Goal: Task Accomplishment & Management: Use online tool/utility

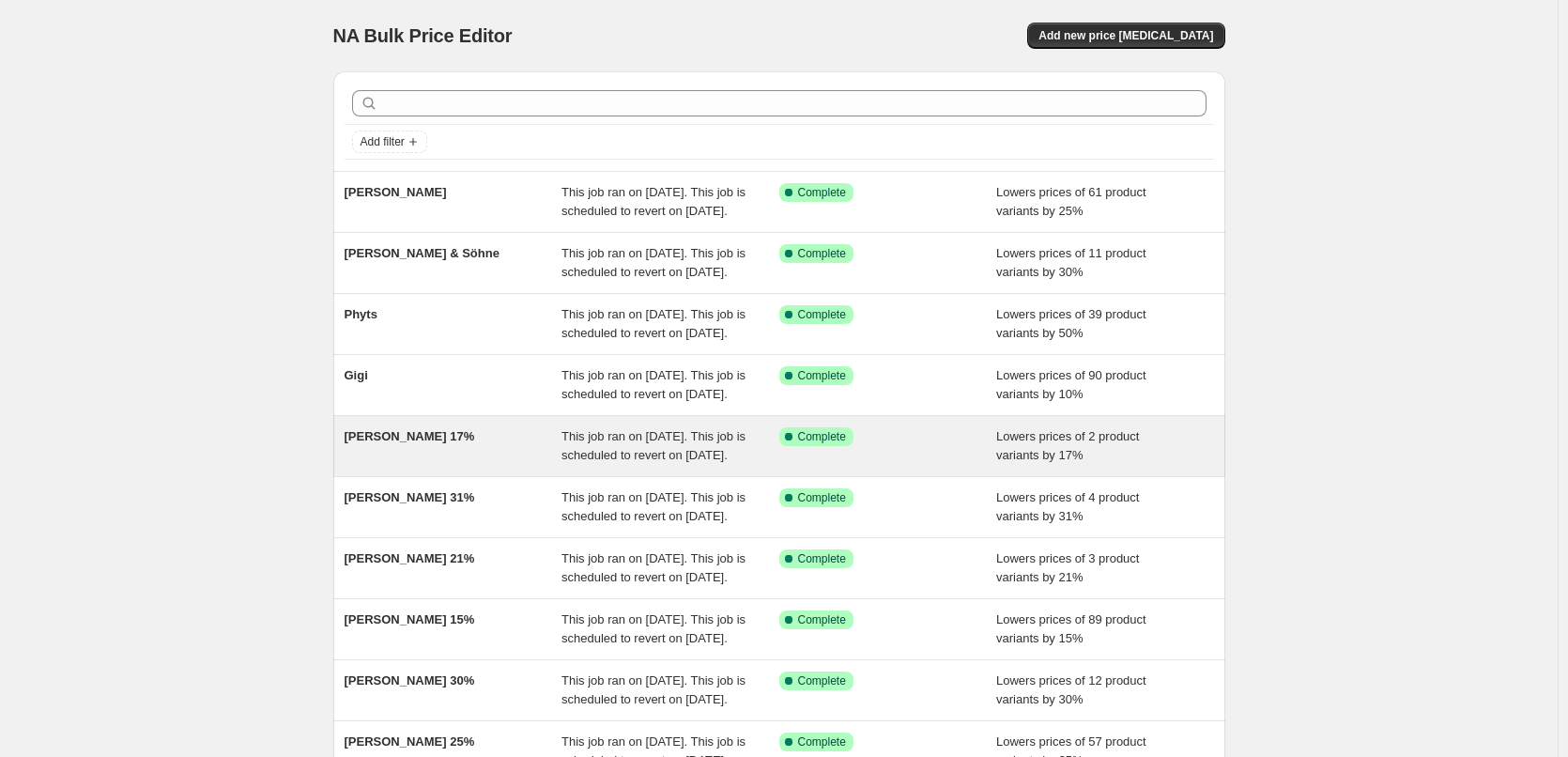
scroll to position [398, 0]
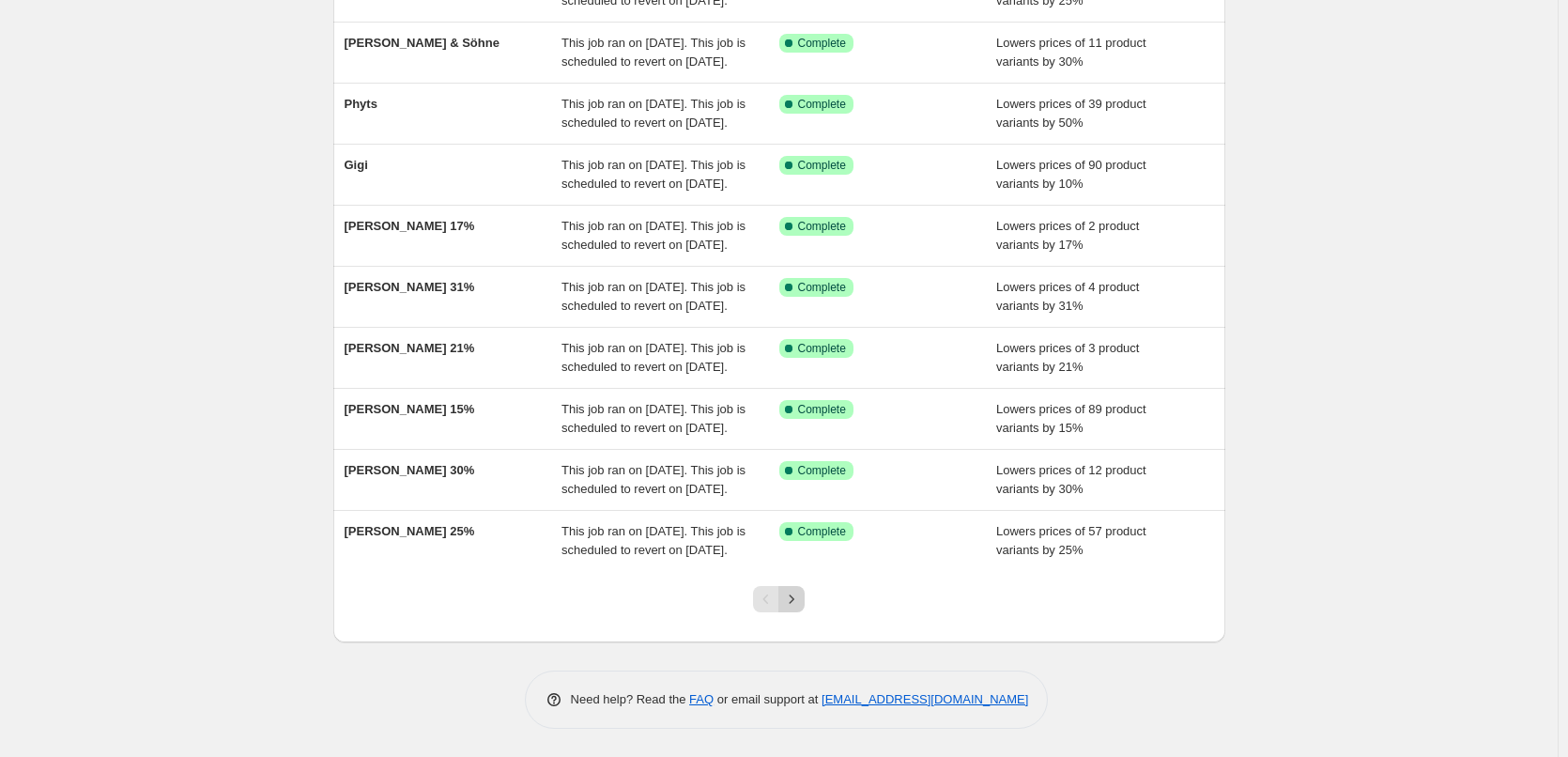
click at [799, 600] on icon "Next" at bounding box center [792, 600] width 19 height 19
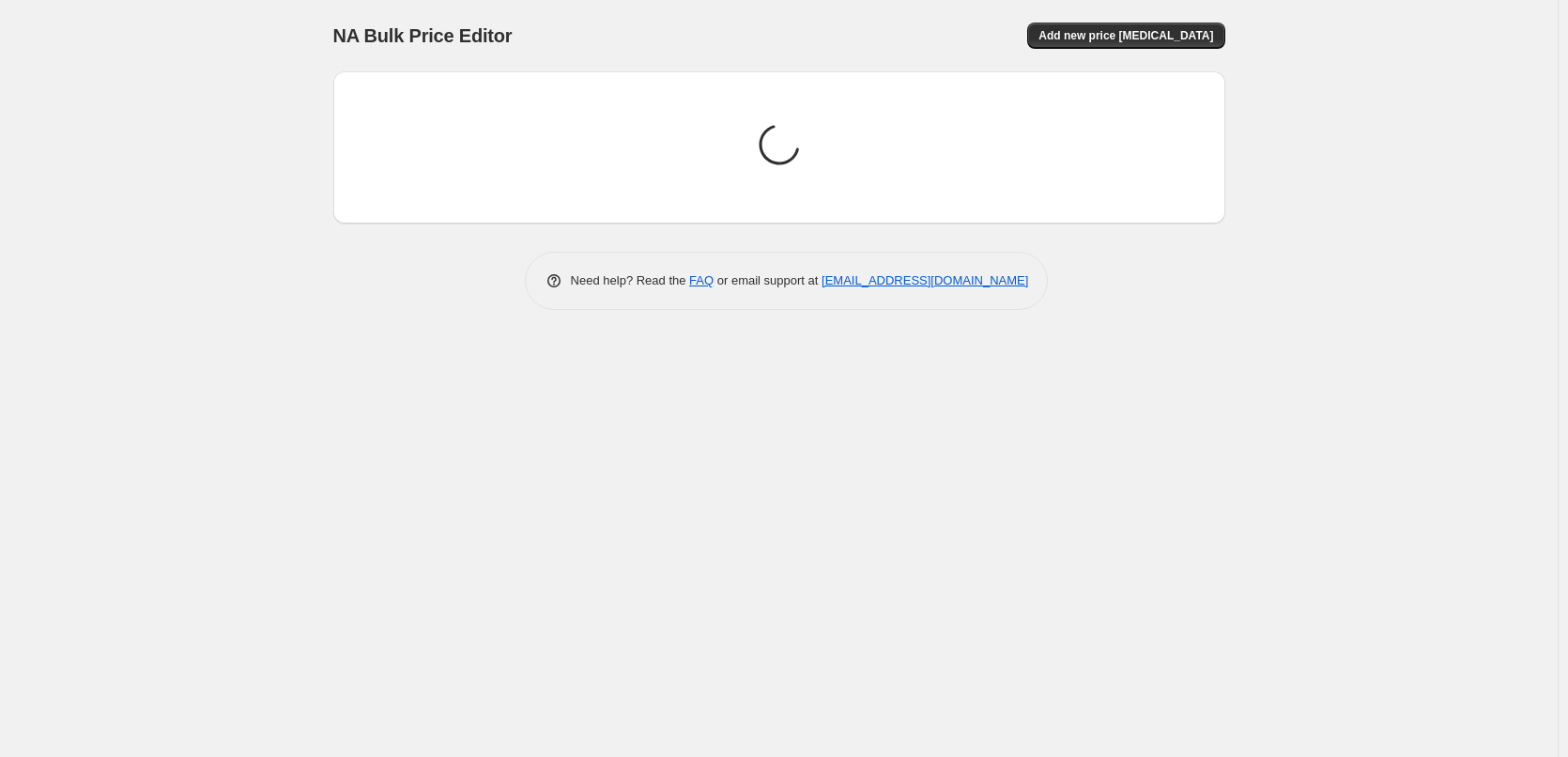
scroll to position [0, 0]
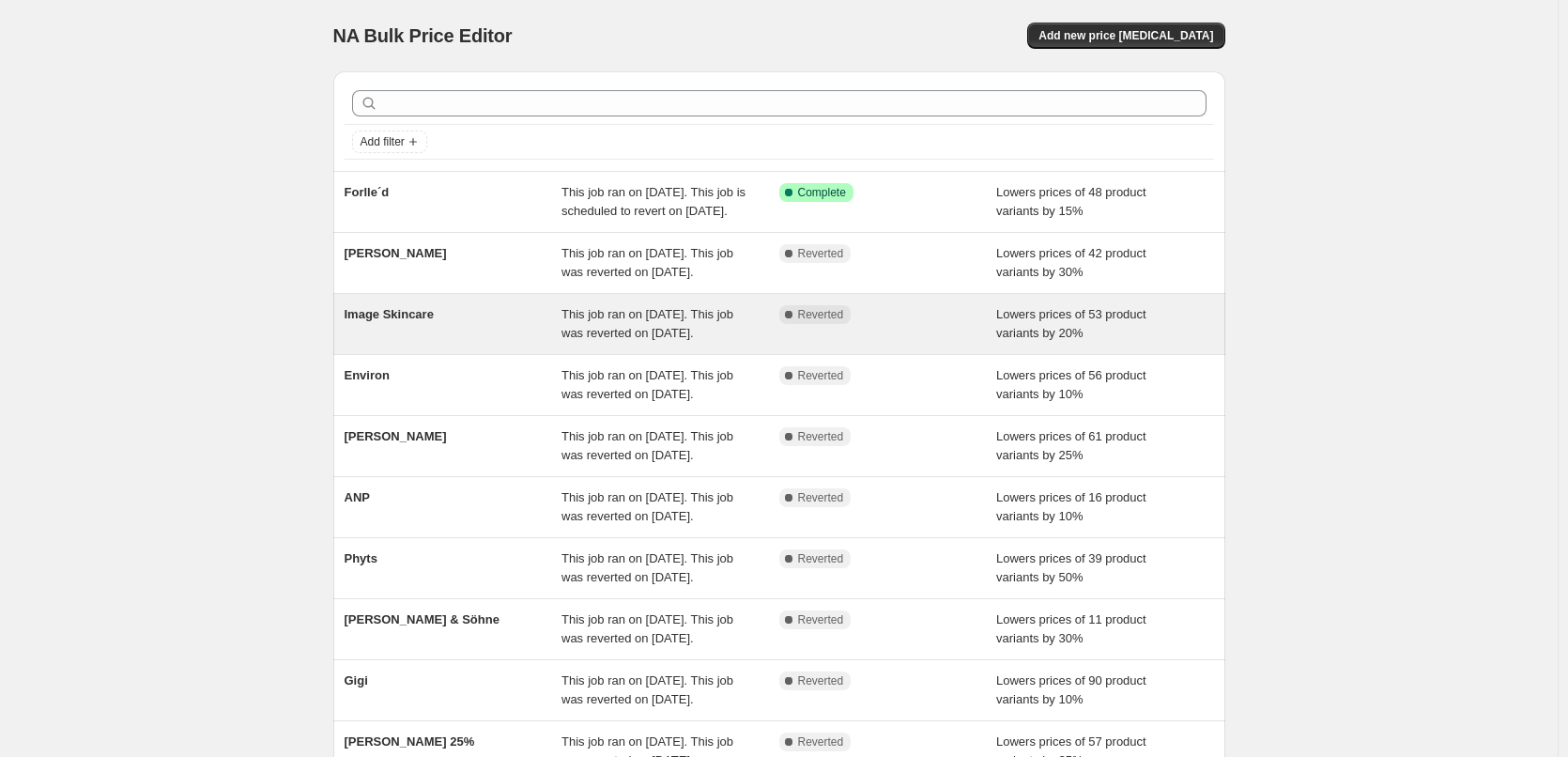
click at [417, 343] on div "Image Skincare" at bounding box center [454, 324] width 218 height 38
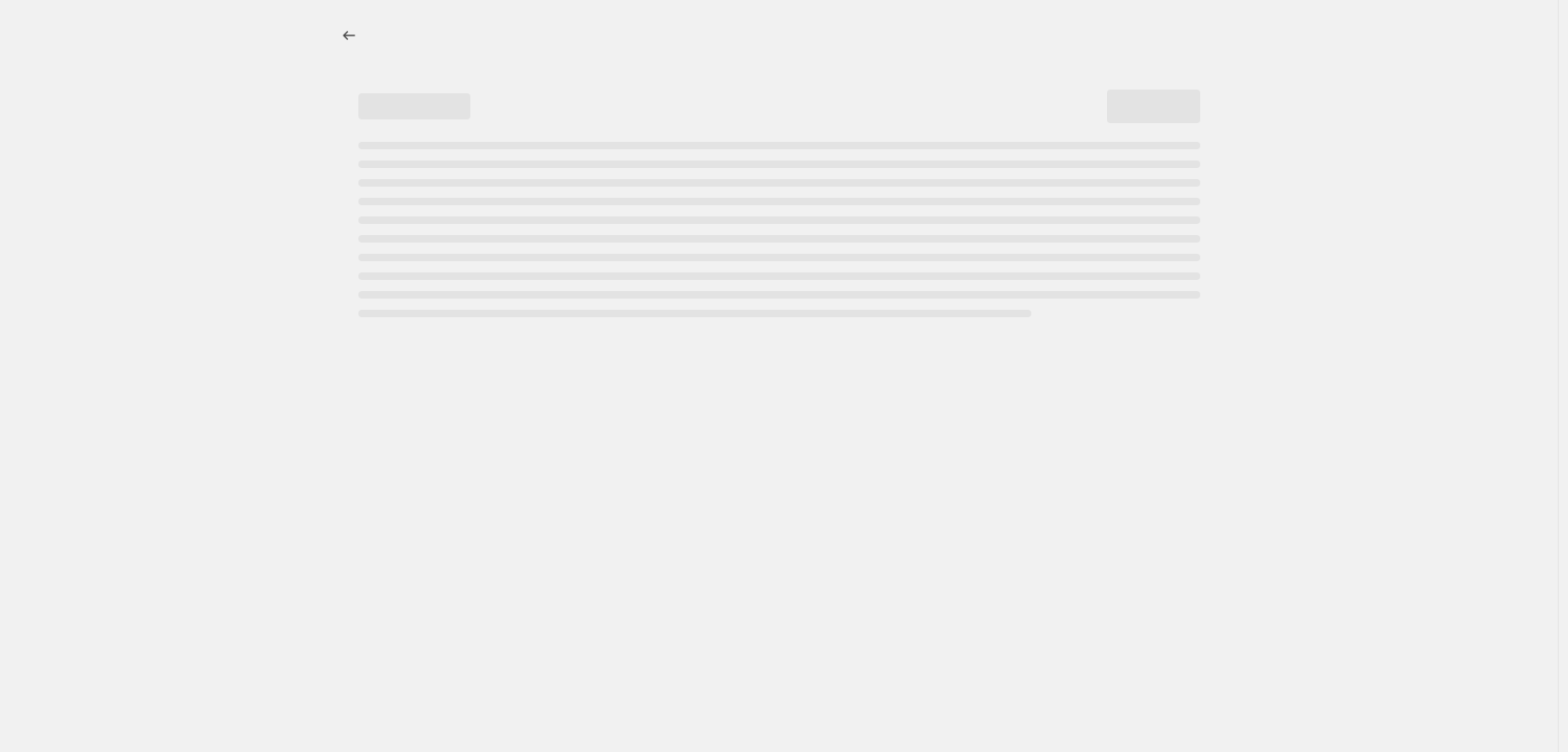
select select "percentage"
select select "remove"
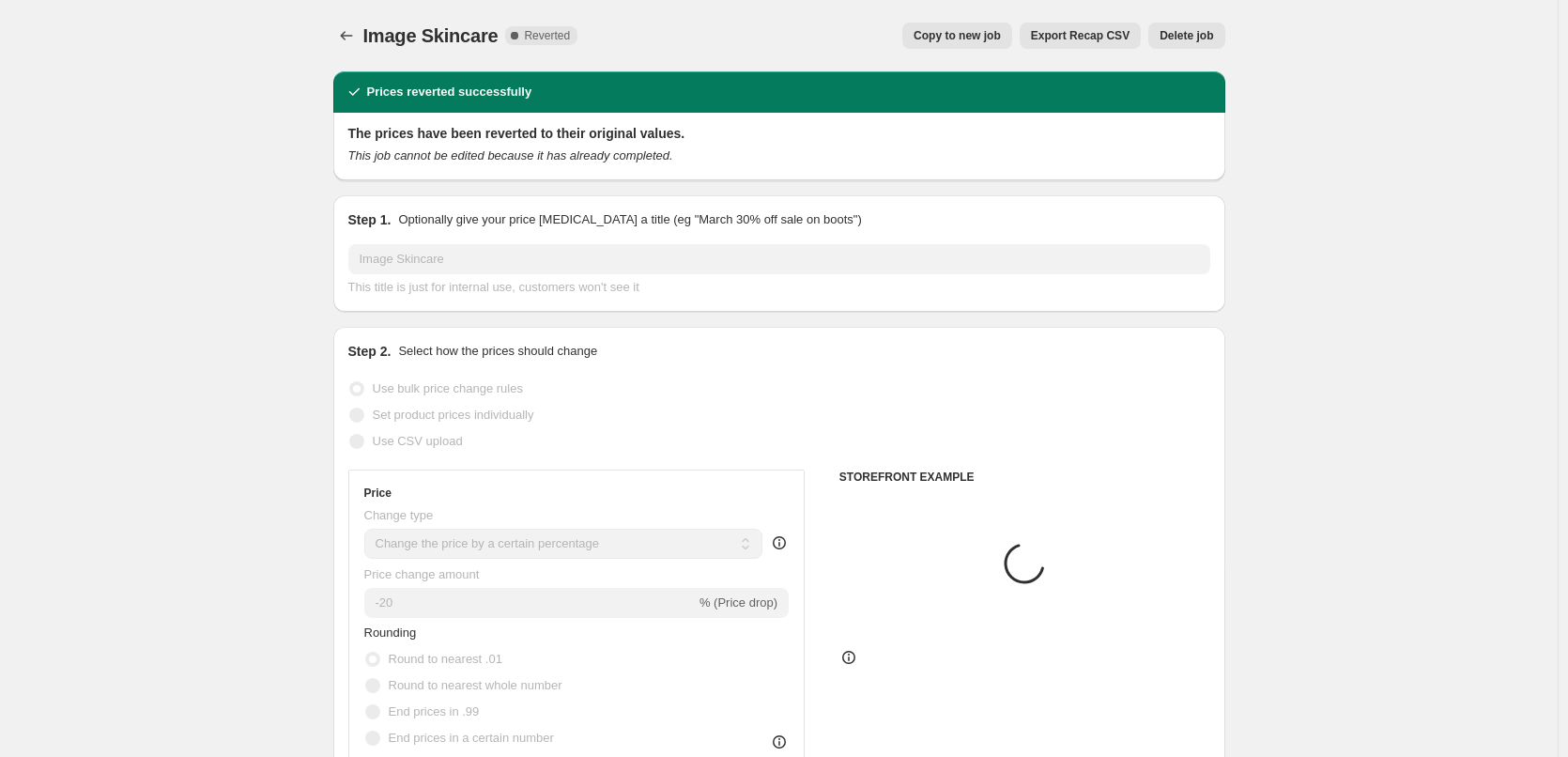
select select "vendor"
click at [946, 36] on span "Copy to new job" at bounding box center [957, 36] width 87 height 15
select select "percentage"
select select "remove"
select select "vendor"
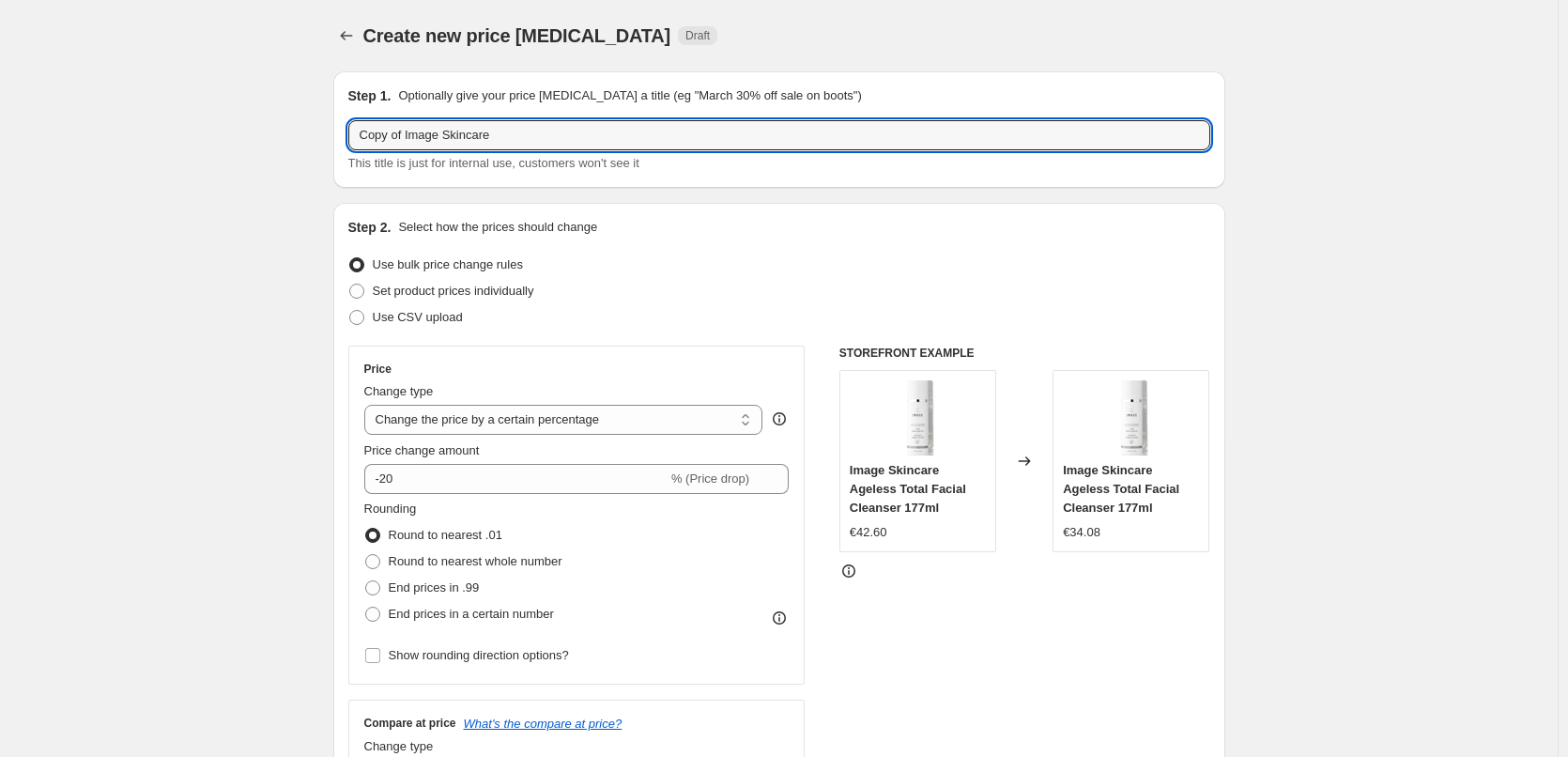
drag, startPoint x: 409, startPoint y: 133, endPoint x: 326, endPoint y: 139, distance: 83.2
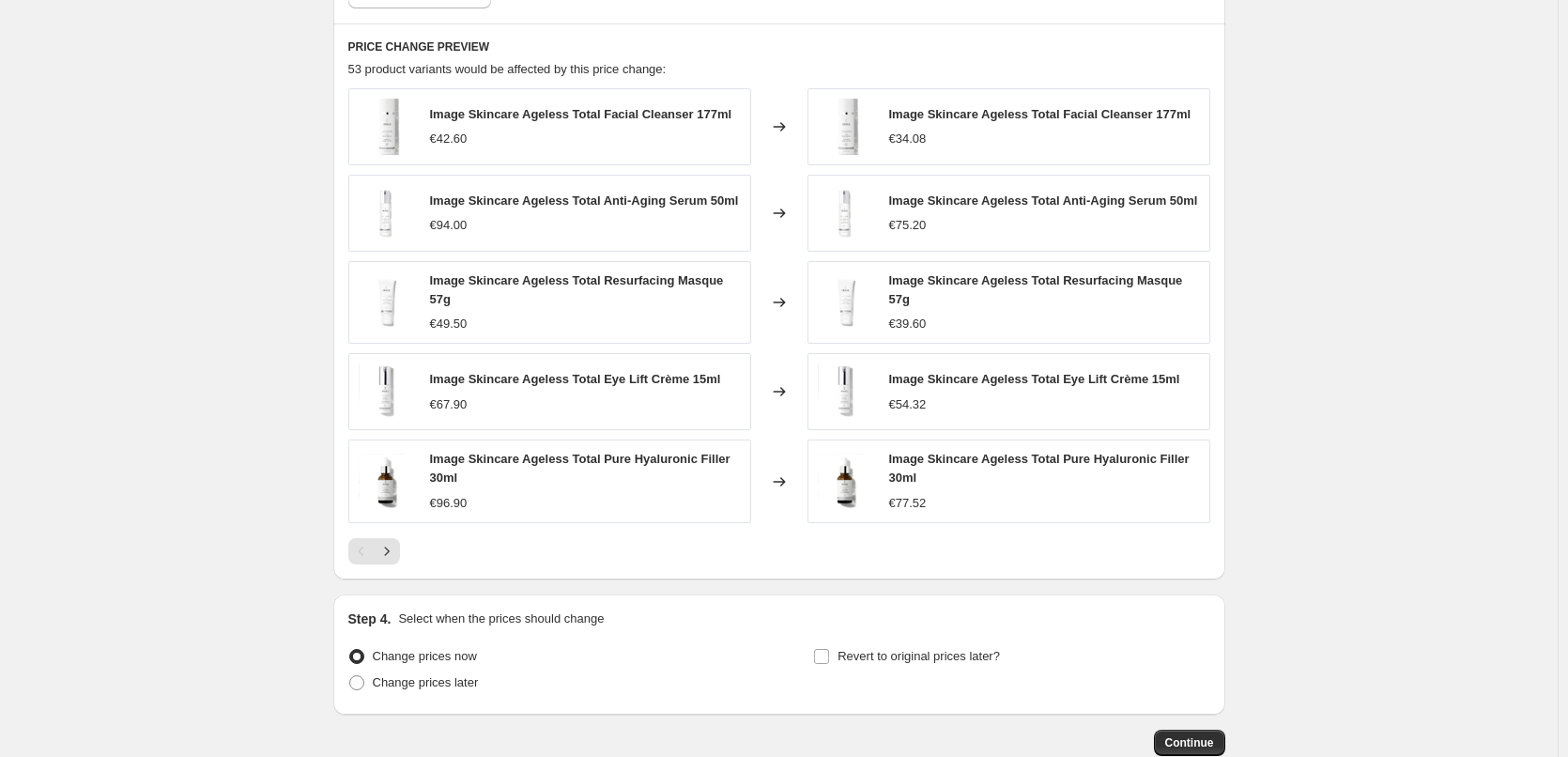
scroll to position [1339, 0]
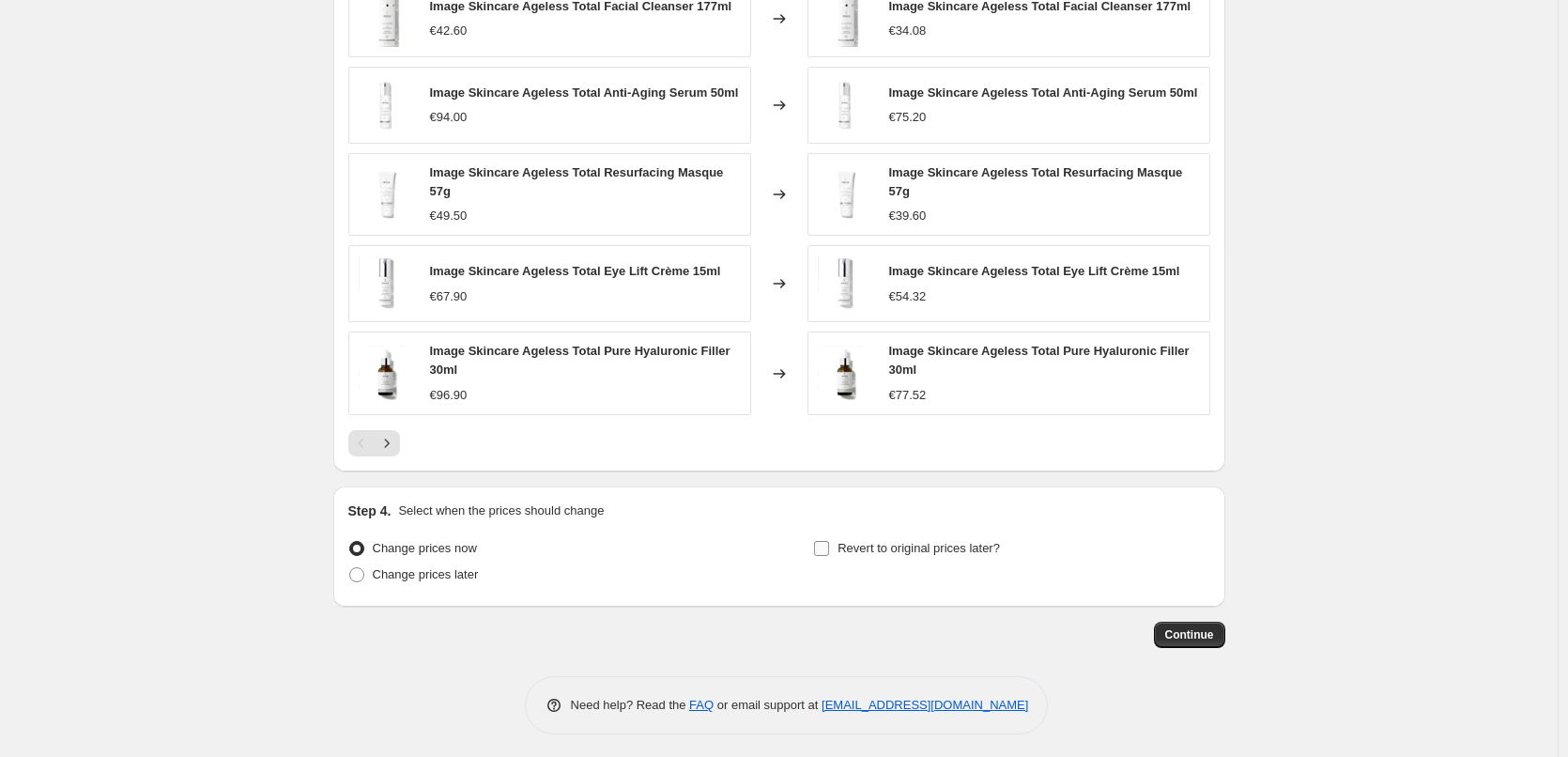
type input "Image Skincare"
click at [846, 541] on span "Revert to original prices later?" at bounding box center [919, 548] width 163 height 14
click at [904, 544] on span "Revert to original prices later?" at bounding box center [919, 548] width 163 height 14
click at [829, 544] on input "Revert to original prices later?" at bounding box center [822, 549] width 15 height 15
checkbox input "true"
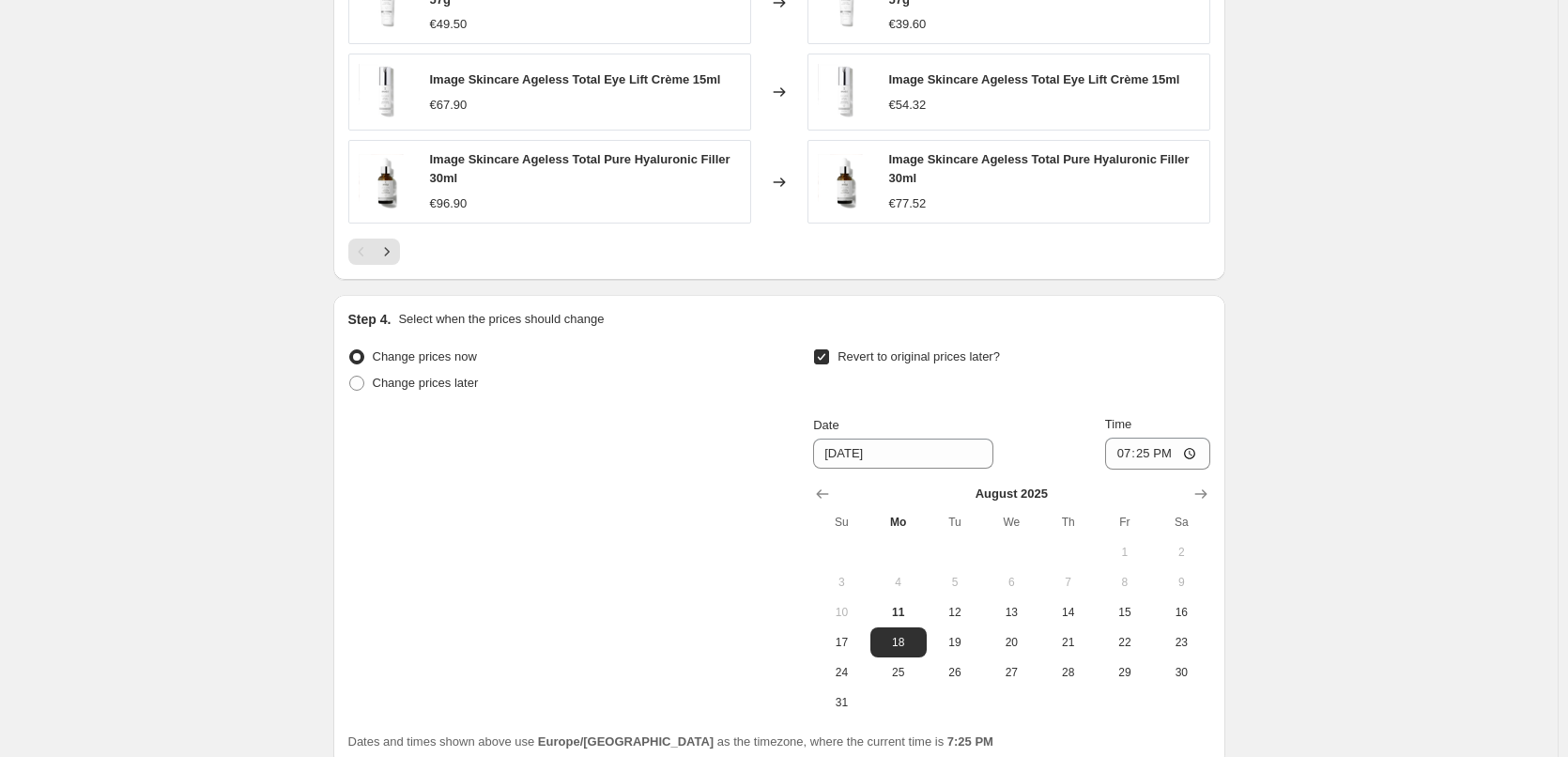
scroll to position [1690, 0]
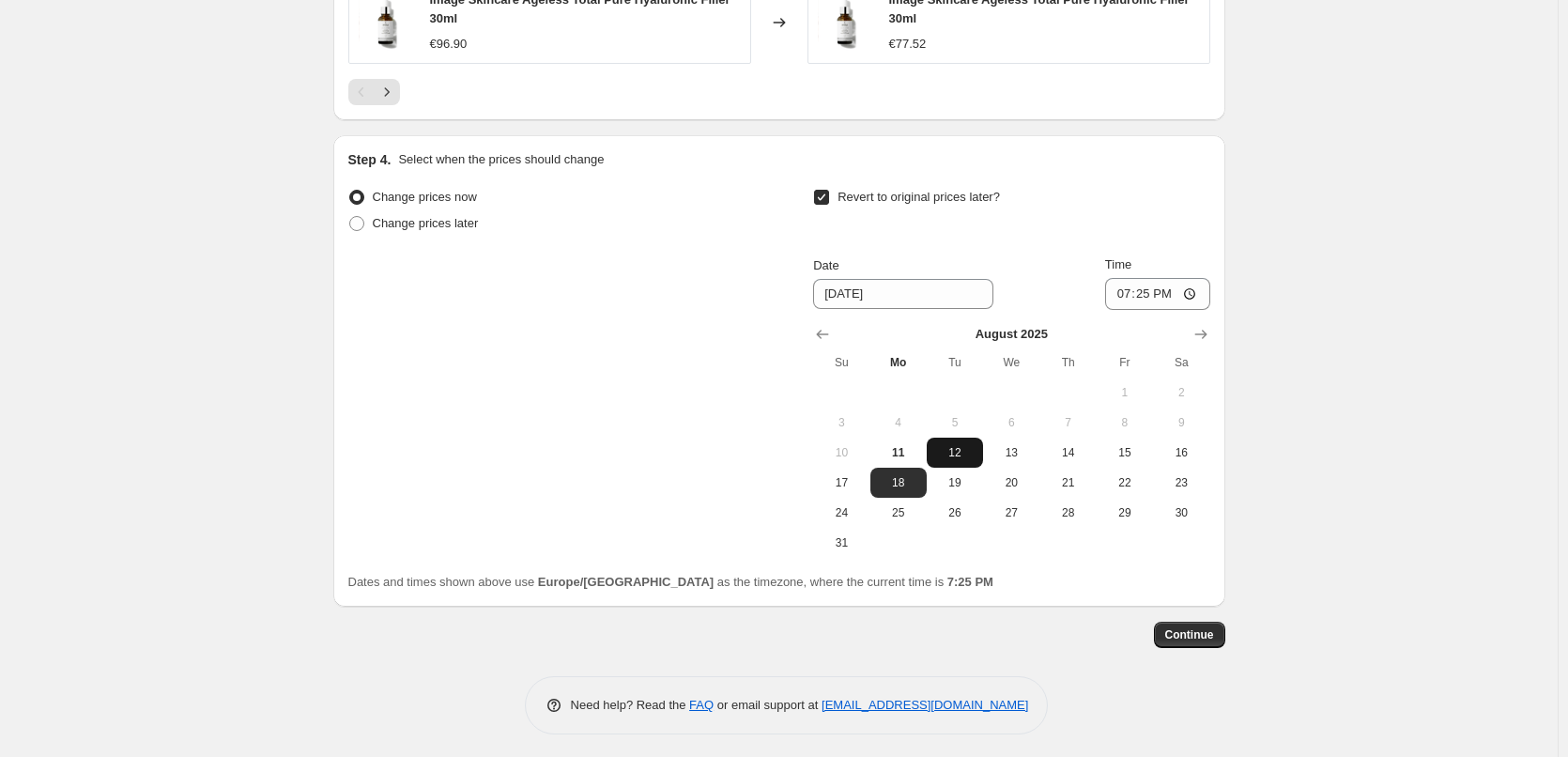
click at [967, 450] on span "12" at bounding box center [955, 453] width 42 height 15
type input "8/12/2025"
click at [1131, 287] on input "19:25" at bounding box center [1157, 295] width 105 height 32
type input "03:00"
click at [1194, 627] on span "Continue" at bounding box center [1190, 635] width 49 height 15
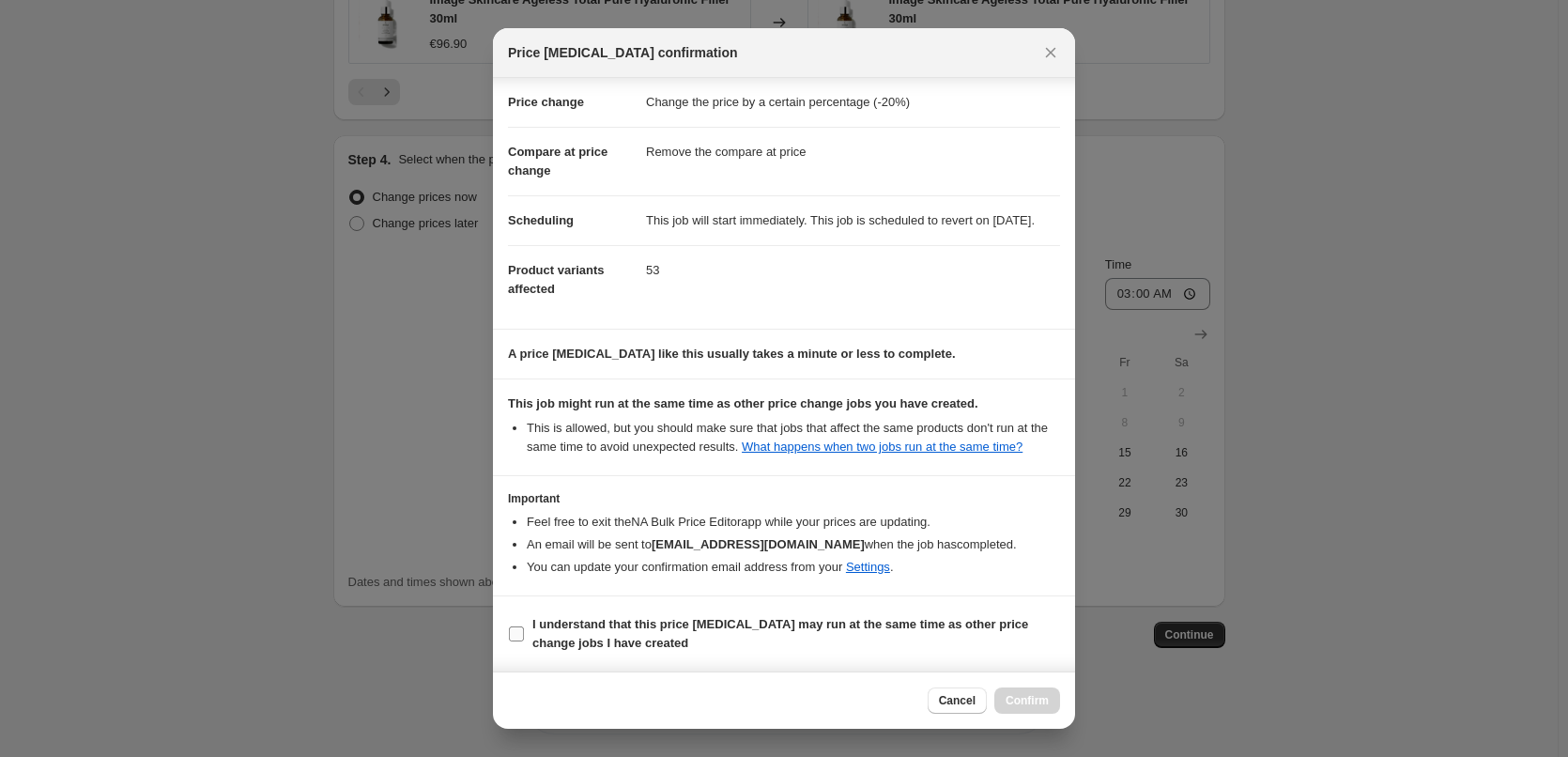
scroll to position [53, 0]
click at [633, 613] on label "I understand that this price change job may run at the same time as other price…" at bounding box center [784, 635] width 552 height 45
click at [524, 626] on input "I understand that this price change job may run at the same time as other price…" at bounding box center [517, 634] width 15 height 15
checkbox input "true"
click at [1004, 698] on button "Confirm" at bounding box center [1026, 701] width 65 height 27
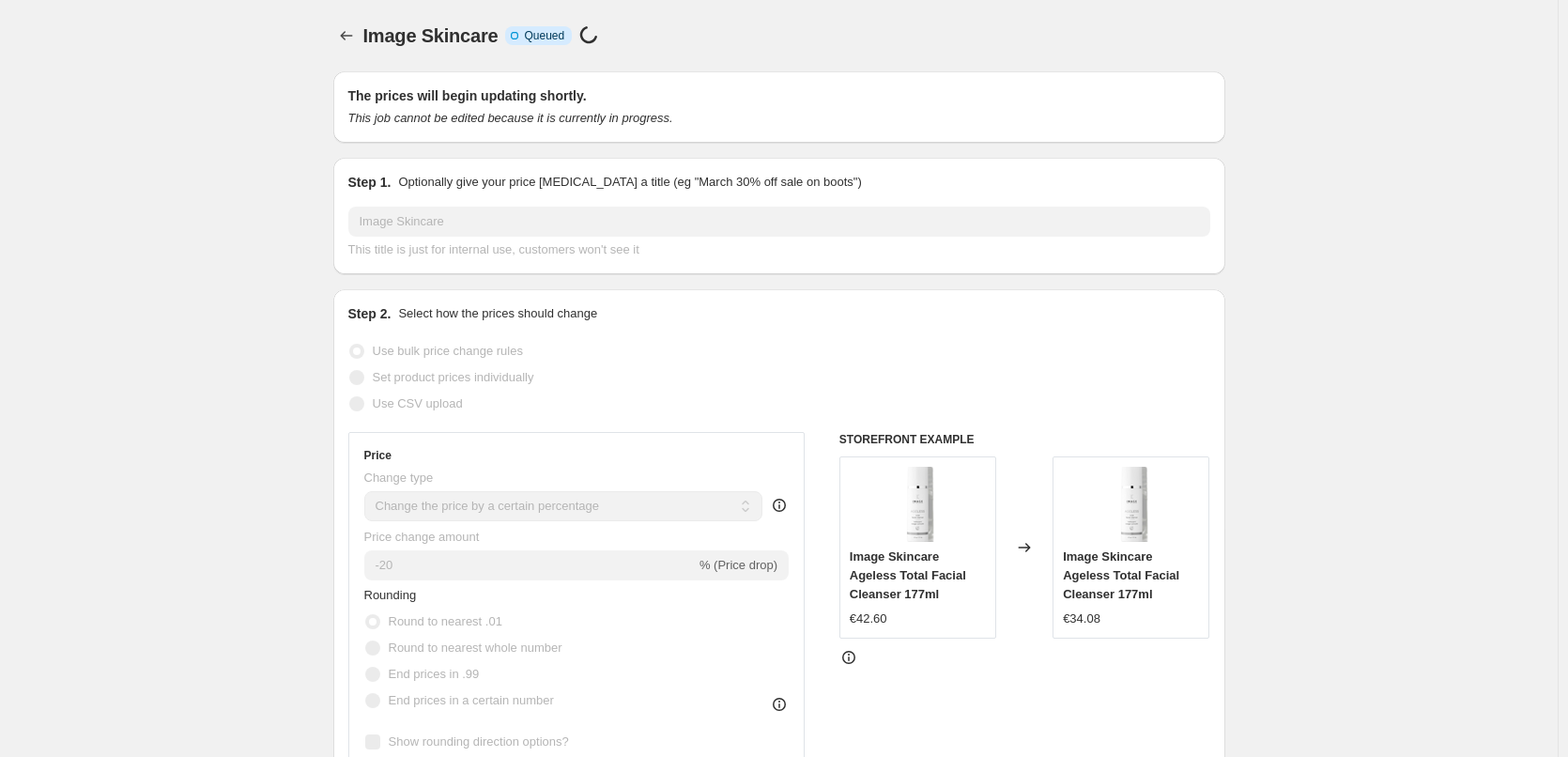
click at [370, 37] on span "Image Skincare" at bounding box center [431, 36] width 135 height 21
click at [360, 38] on button "Price change jobs" at bounding box center [347, 36] width 27 height 27
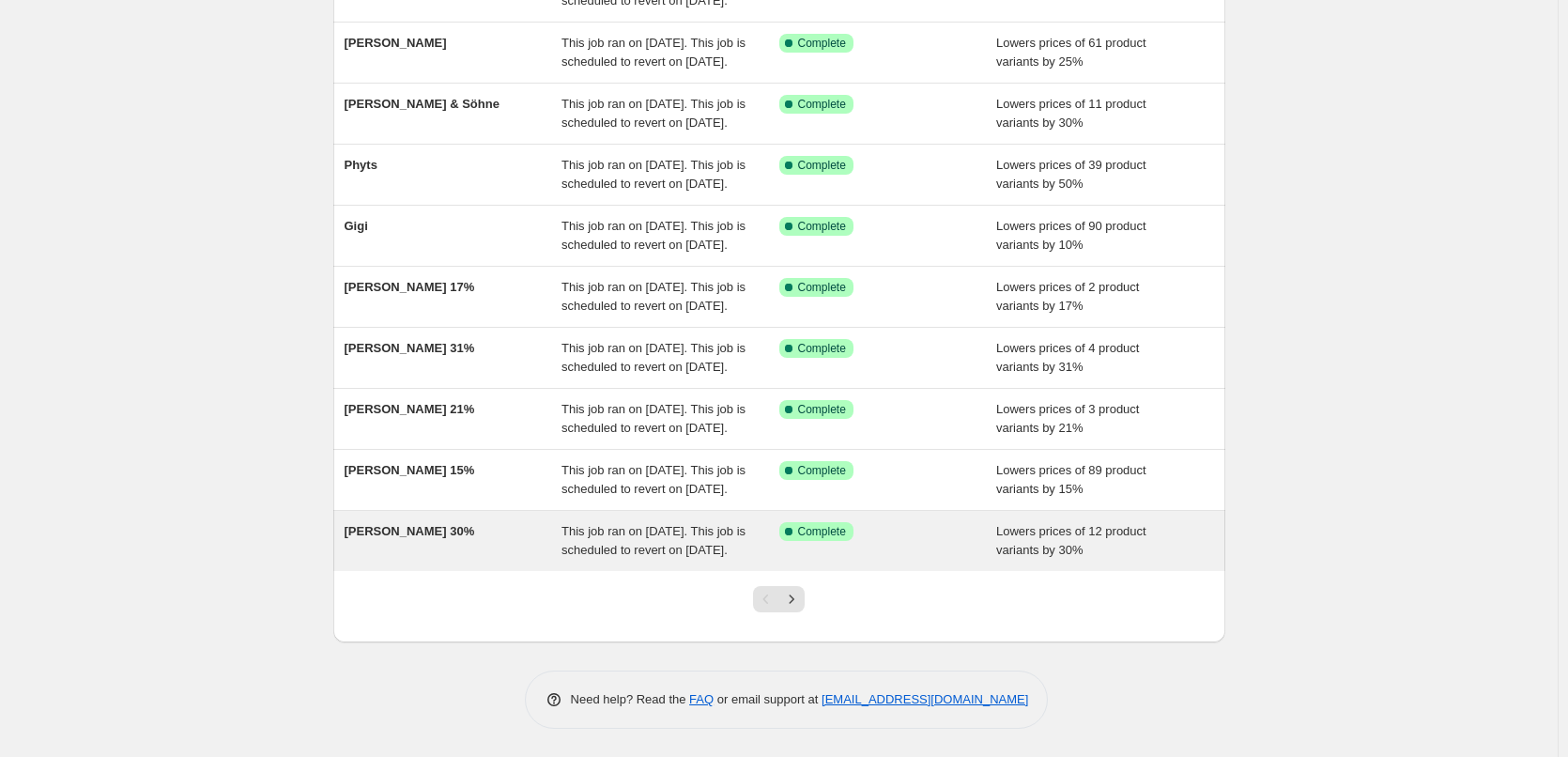
scroll to position [398, 0]
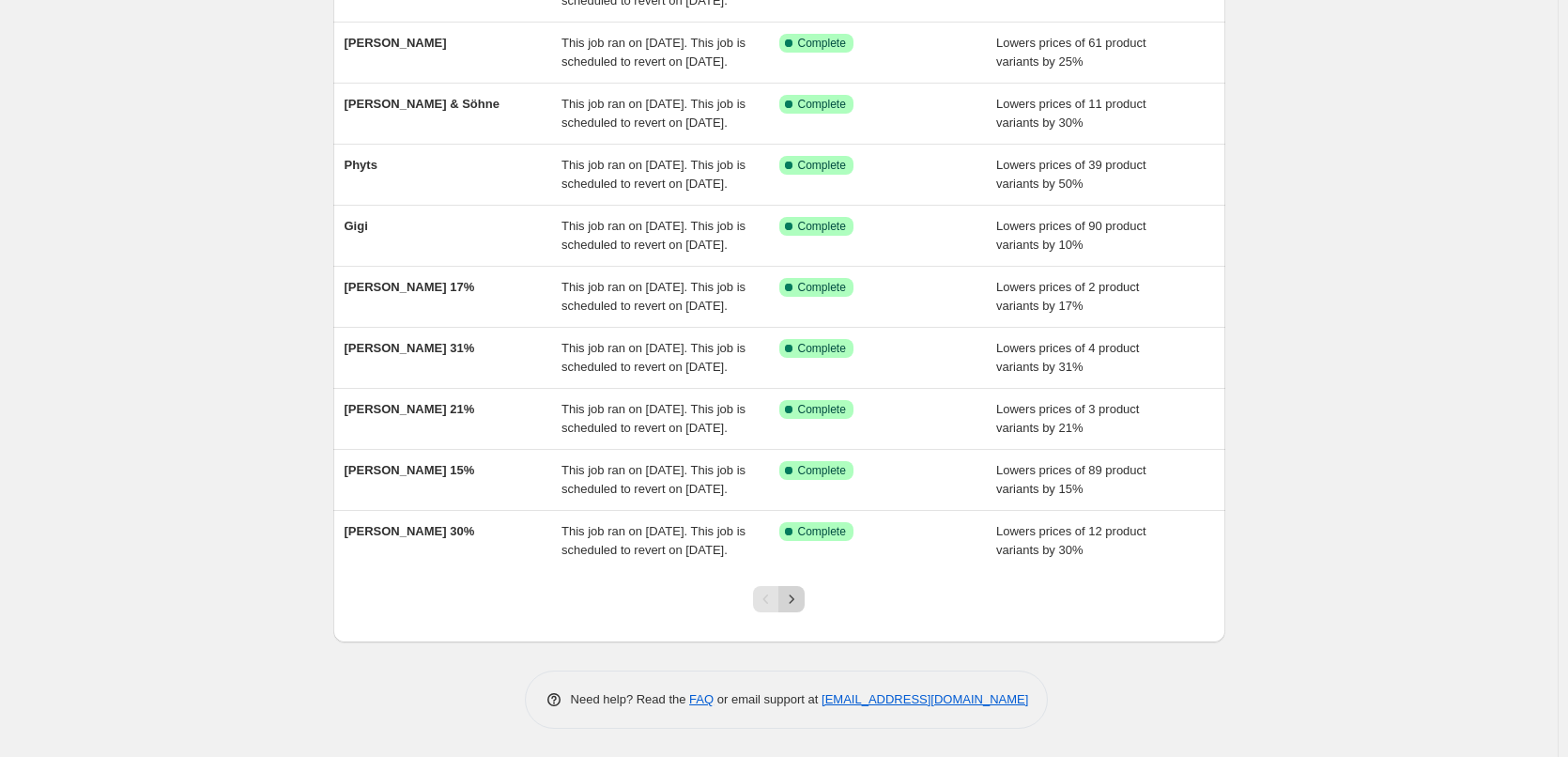
click at [801, 597] on icon "Next" at bounding box center [792, 600] width 19 height 19
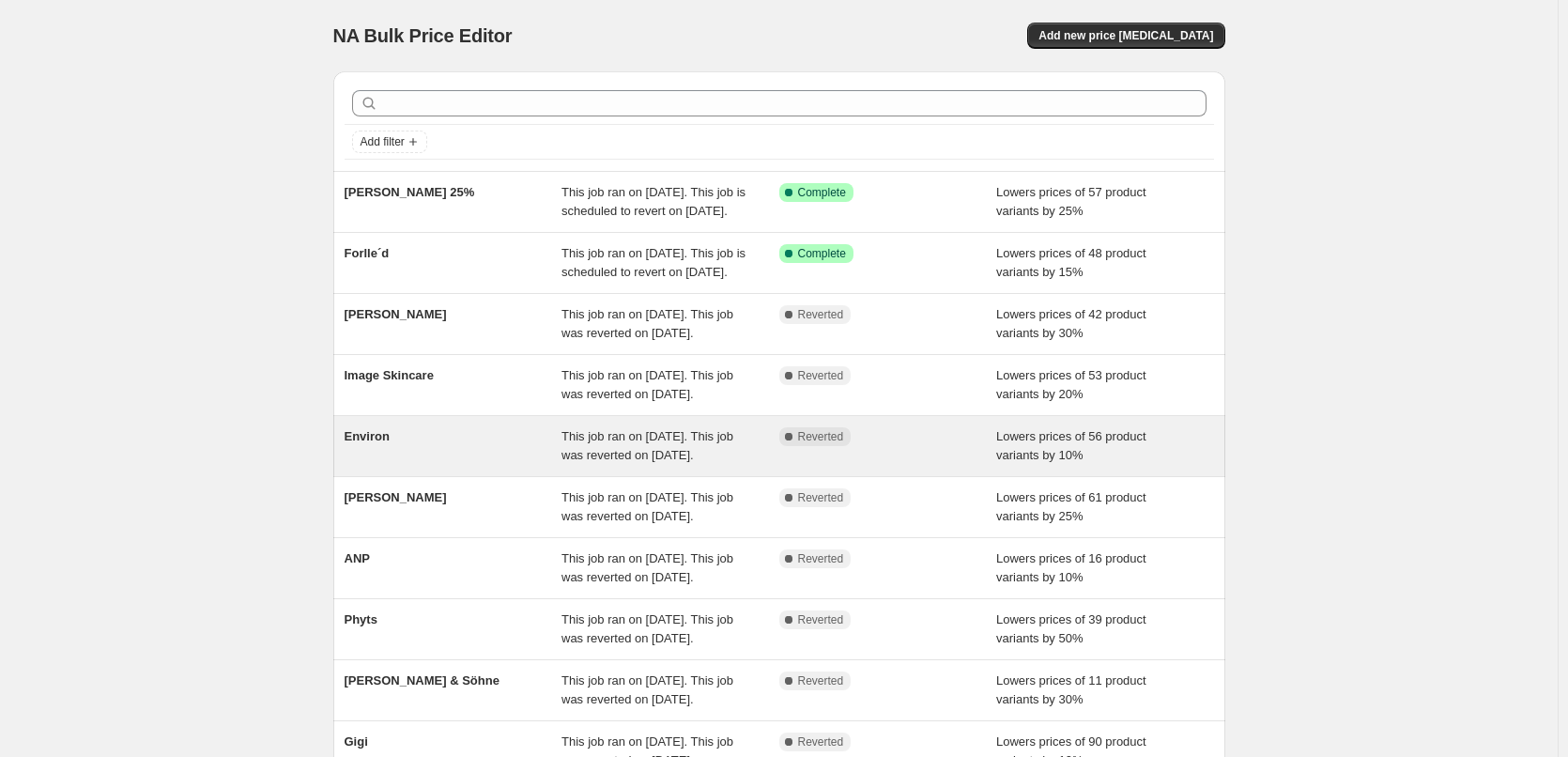
scroll to position [188, 0]
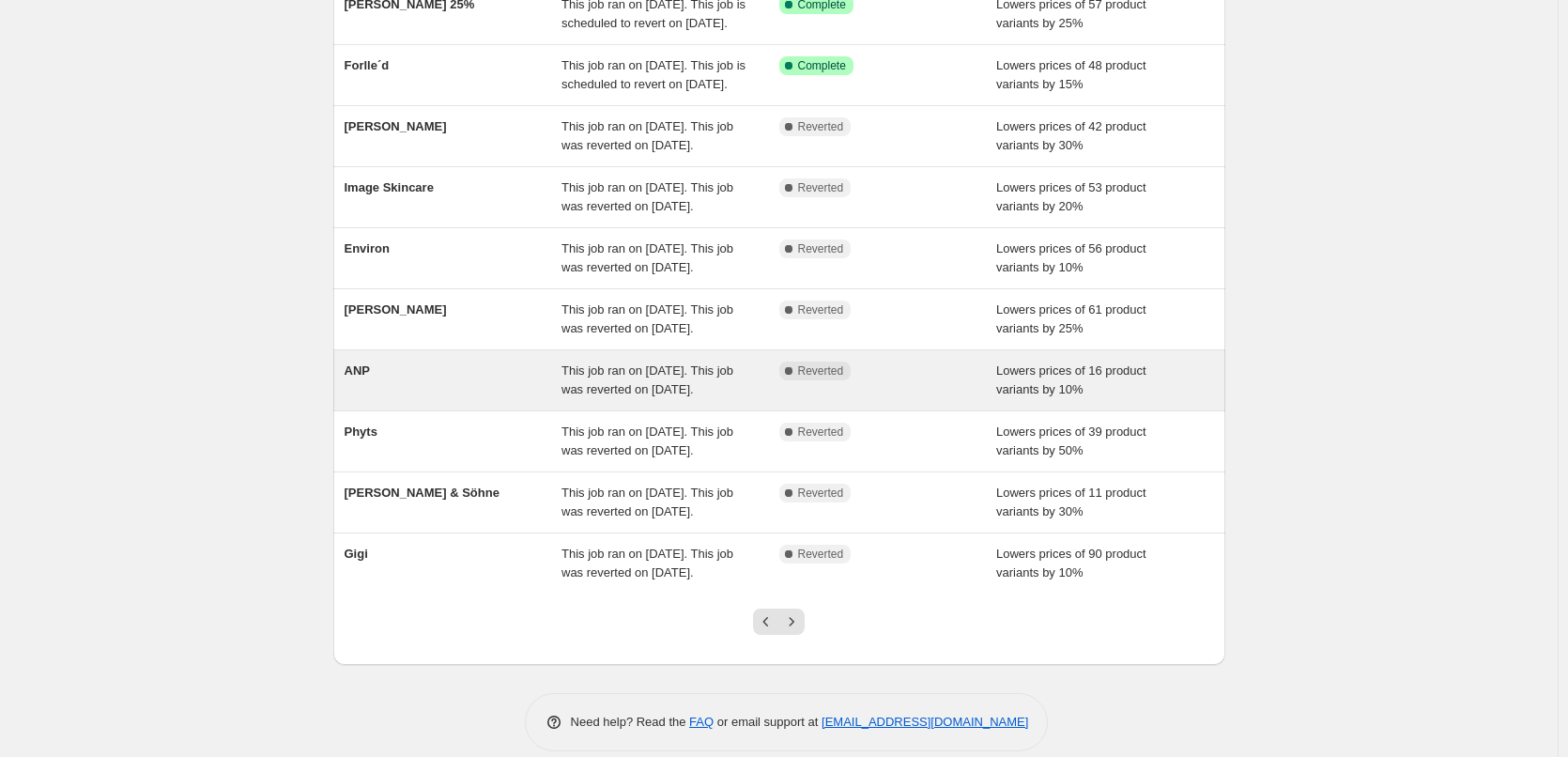
click at [360, 399] on div "ANP" at bounding box center [454, 381] width 218 height 38
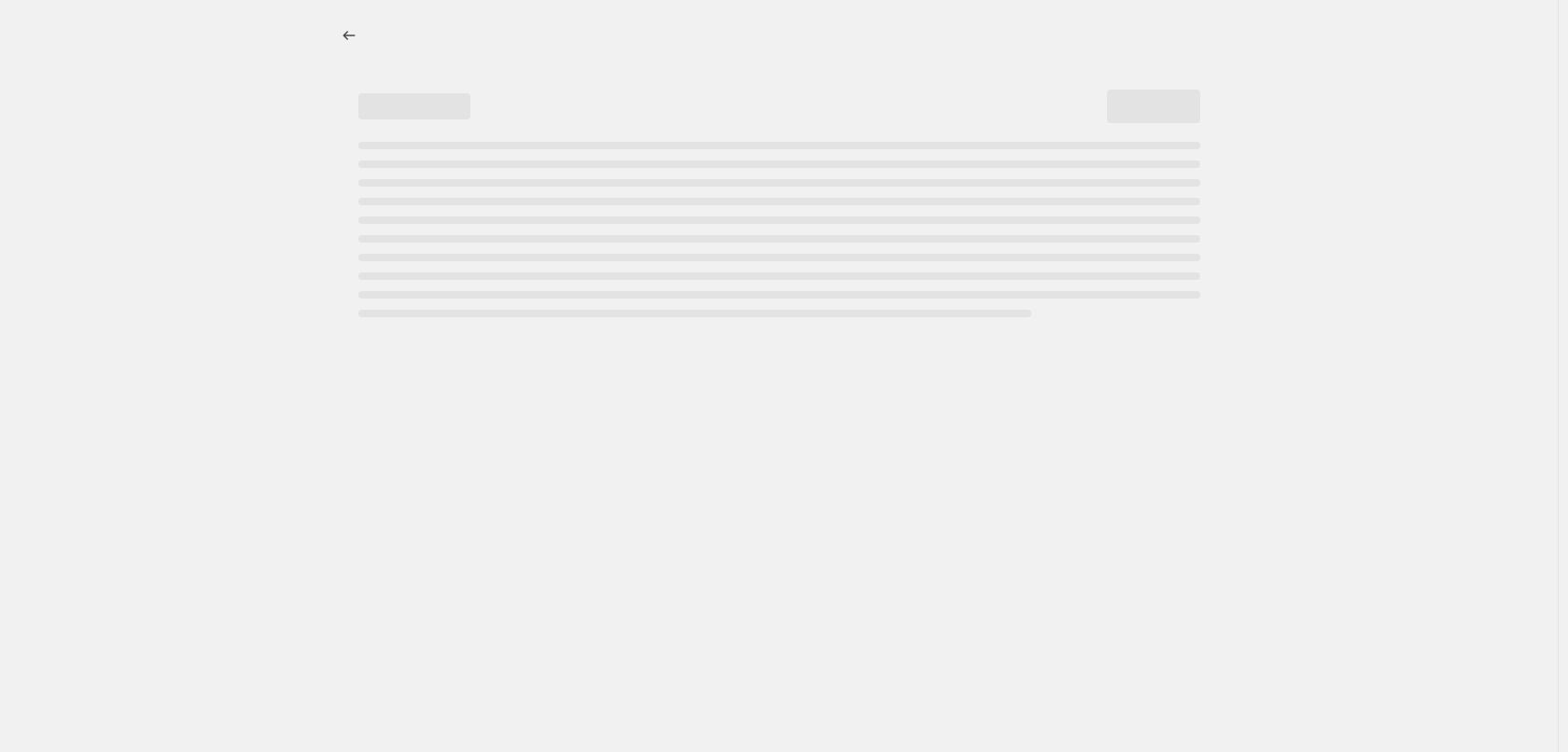
select select "percentage"
select select "vendor"
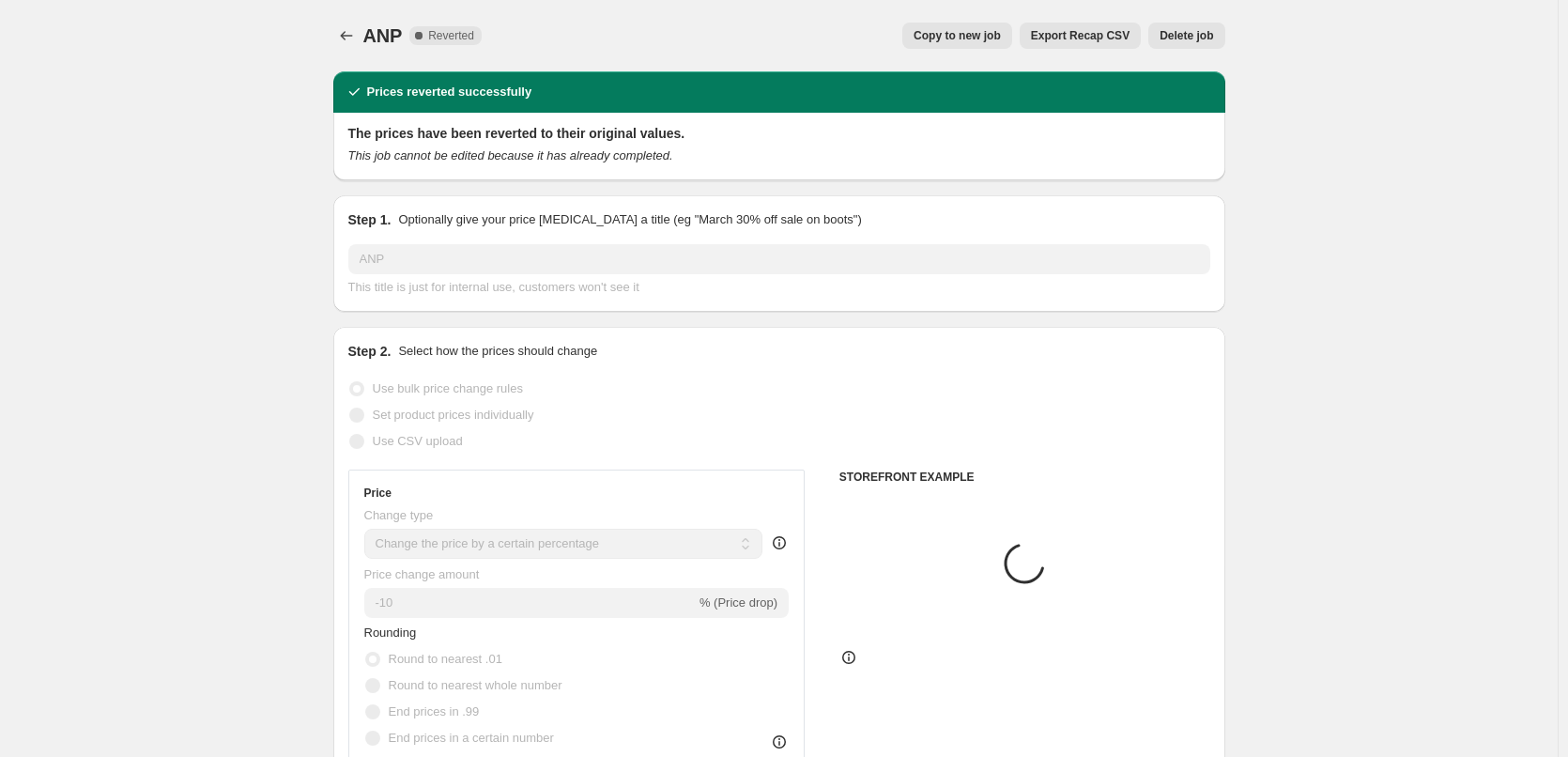
click at [975, 45] on button "Copy to new job" at bounding box center [957, 36] width 110 height 27
select select "percentage"
select select "vendor"
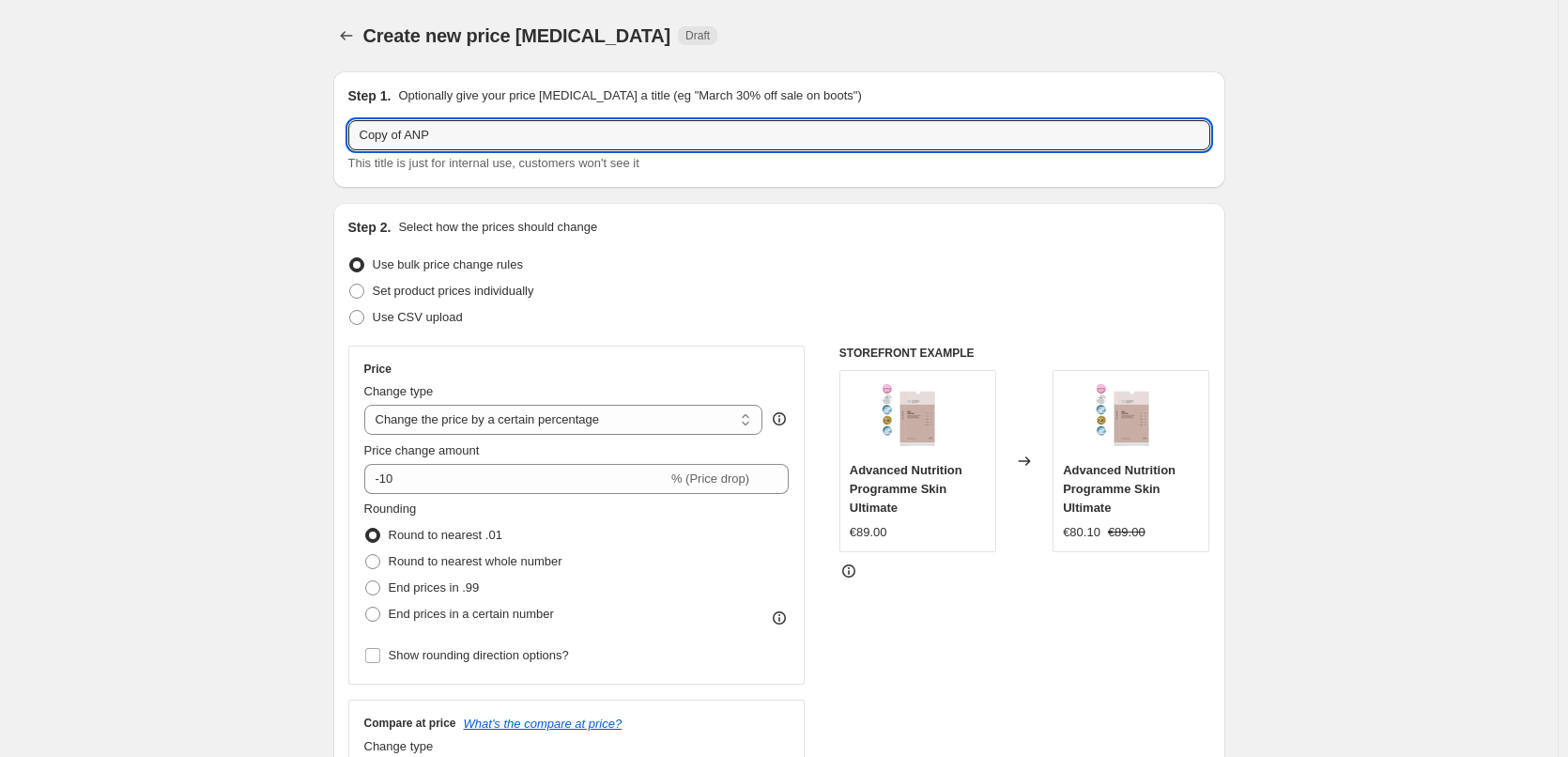
drag, startPoint x: 410, startPoint y: 137, endPoint x: 284, endPoint y: 141, distance: 126.1
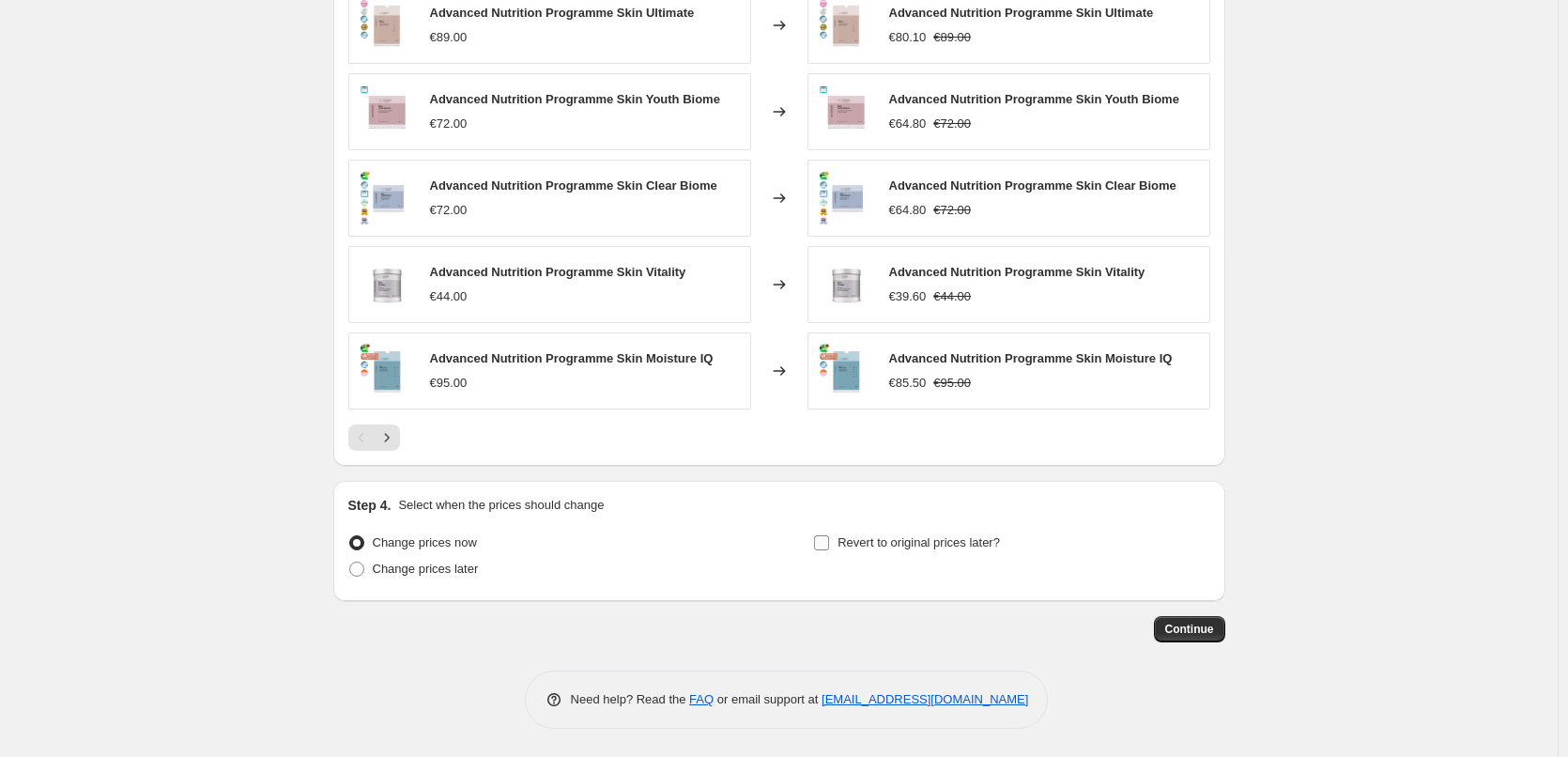
type input "ANP"
click at [950, 545] on span "Revert to original prices later?" at bounding box center [919, 542] width 163 height 14
click at [829, 545] on input "Revert to original prices later?" at bounding box center [822, 543] width 15 height 15
checkbox input "true"
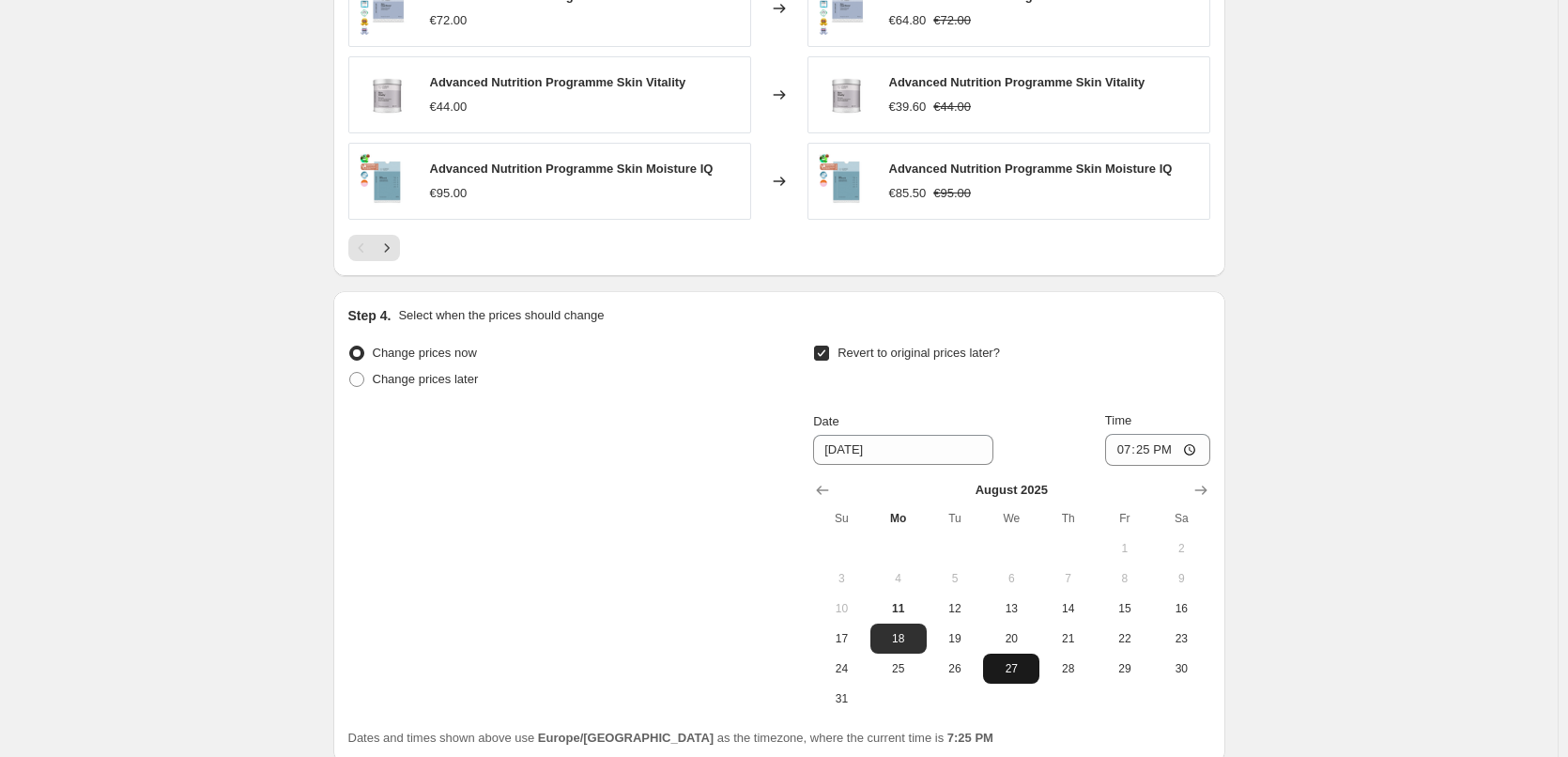
scroll to position [1685, 0]
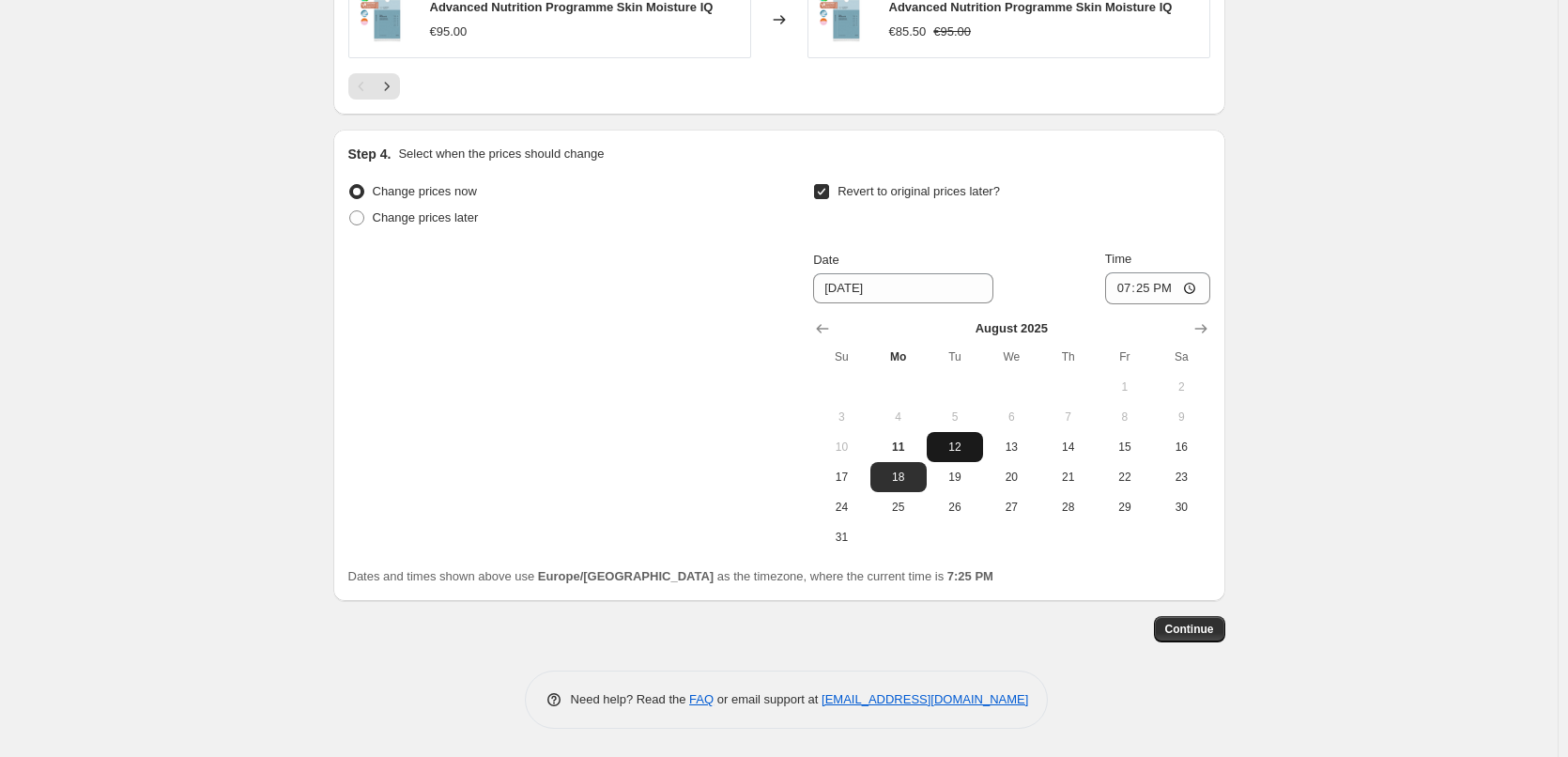
click at [953, 444] on span "12" at bounding box center [955, 447] width 42 height 15
type input "8/12/2025"
click at [1131, 290] on input "19:25" at bounding box center [1157, 289] width 105 height 32
type input "03:00"
click at [1197, 635] on span "Continue" at bounding box center [1190, 630] width 49 height 15
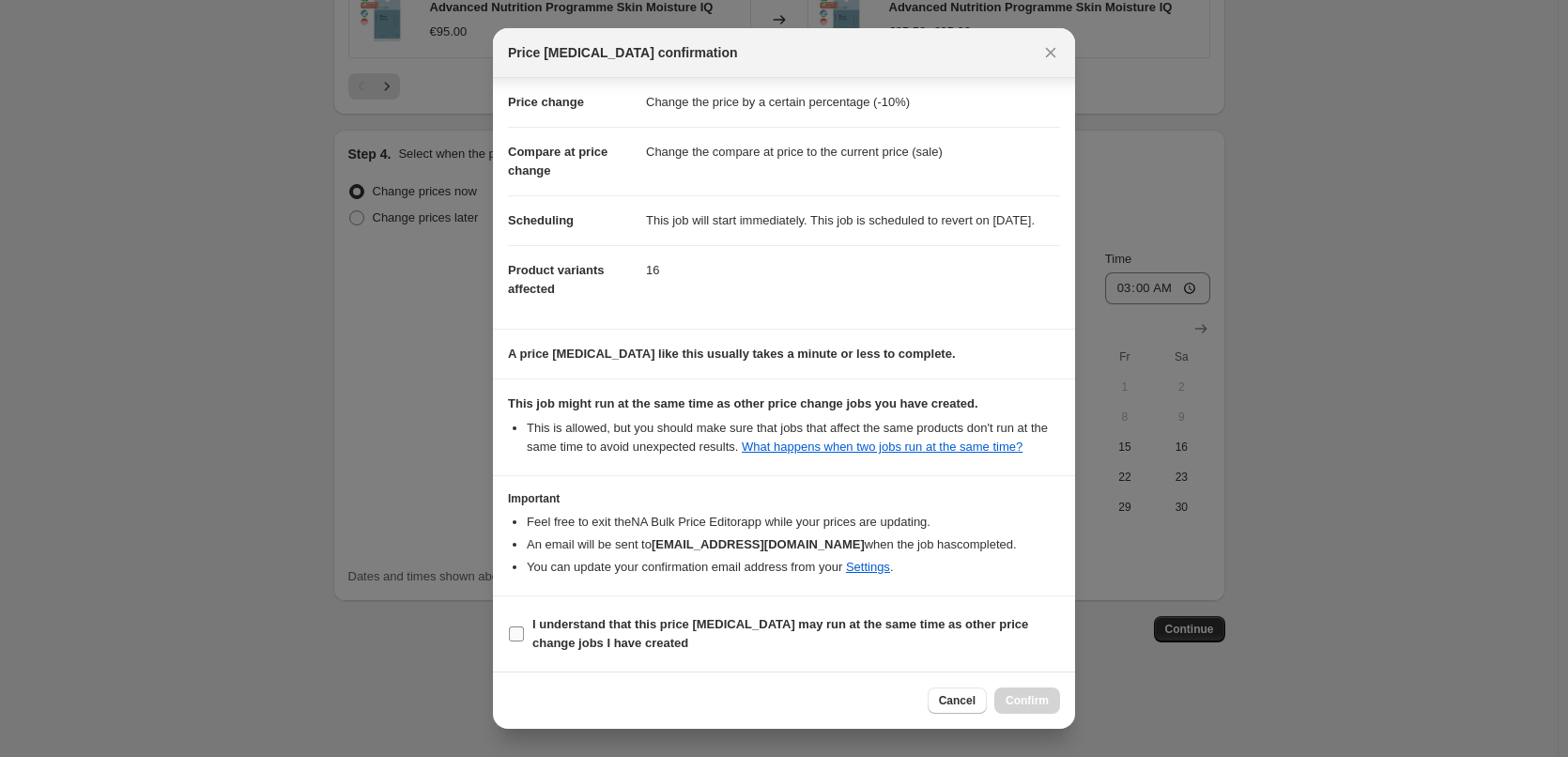
scroll to position [53, 0]
click at [621, 614] on label "I understand that this price change job may run at the same time as other price…" at bounding box center [784, 635] width 552 height 45
click at [524, 626] on input "I understand that this price change job may run at the same time as other price…" at bounding box center [517, 634] width 15 height 15
checkbox input "true"
drag, startPoint x: 1051, startPoint y: 687, endPoint x: 1045, endPoint y: 696, distance: 10.8
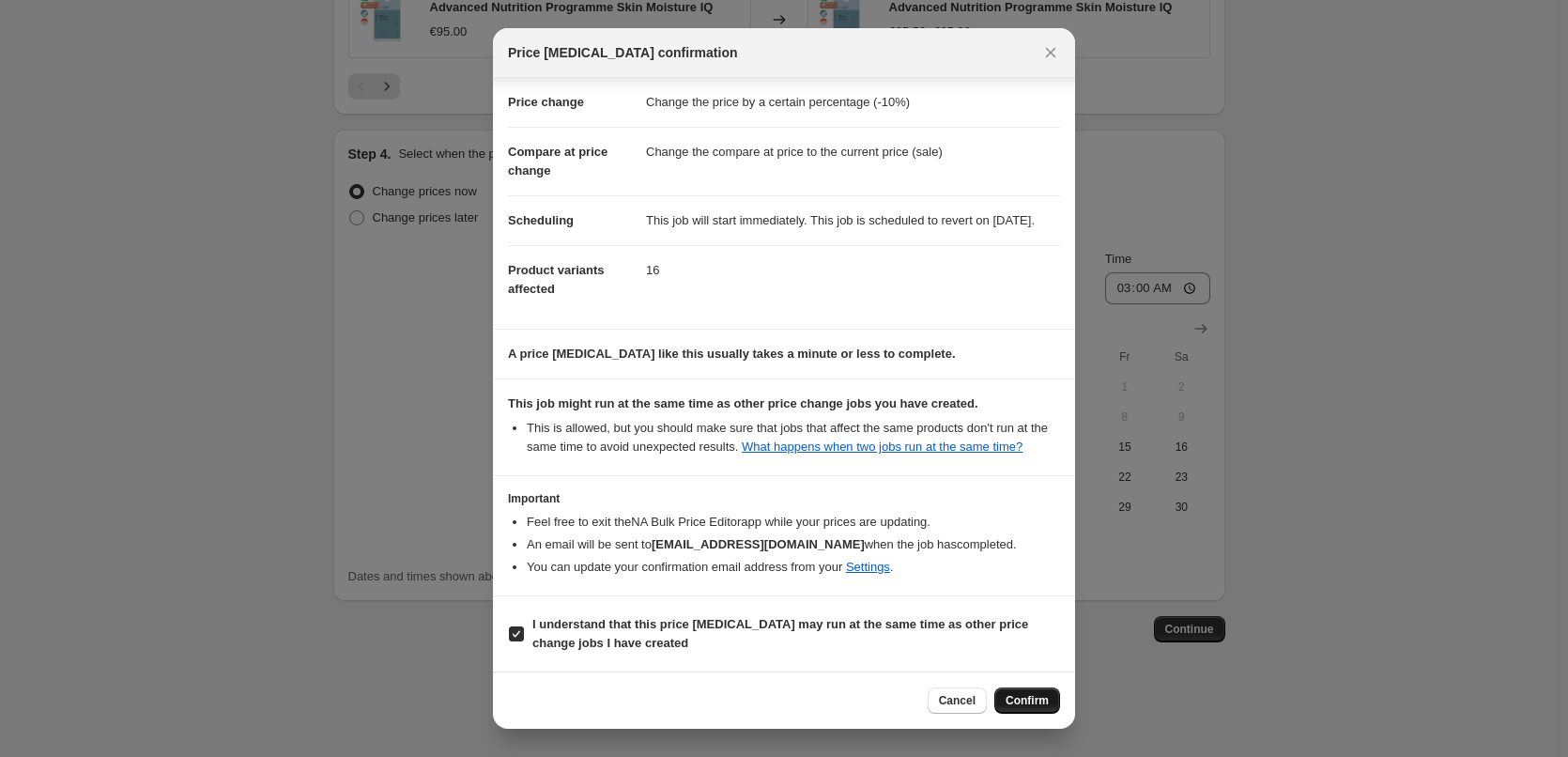
click at [1051, 688] on div "Cancel Confirm" at bounding box center [784, 700] width 582 height 57
click at [1044, 696] on span "Confirm" at bounding box center [1027, 701] width 44 height 15
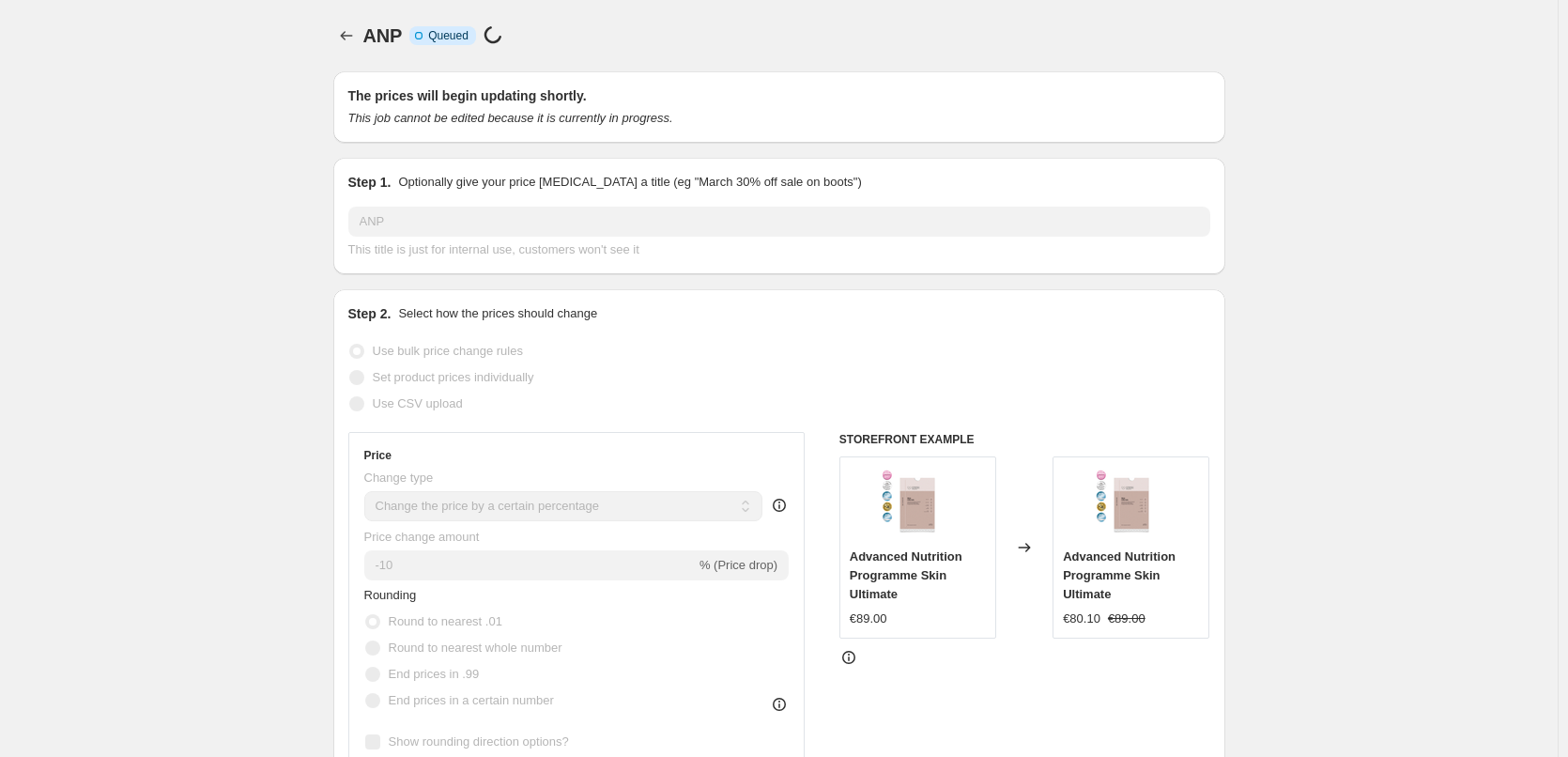
click at [353, 62] on div "ANP. This page is ready ANP Info Incomplete Queued Price change job in progress…" at bounding box center [779, 35] width 892 height 71
click at [352, 49] on div "ANP. This page is ready ANP Info Incomplete Queued Price change job in progress…" at bounding box center [779, 35] width 892 height 71
click at [352, 43] on icon "Price change jobs" at bounding box center [347, 36] width 19 height 19
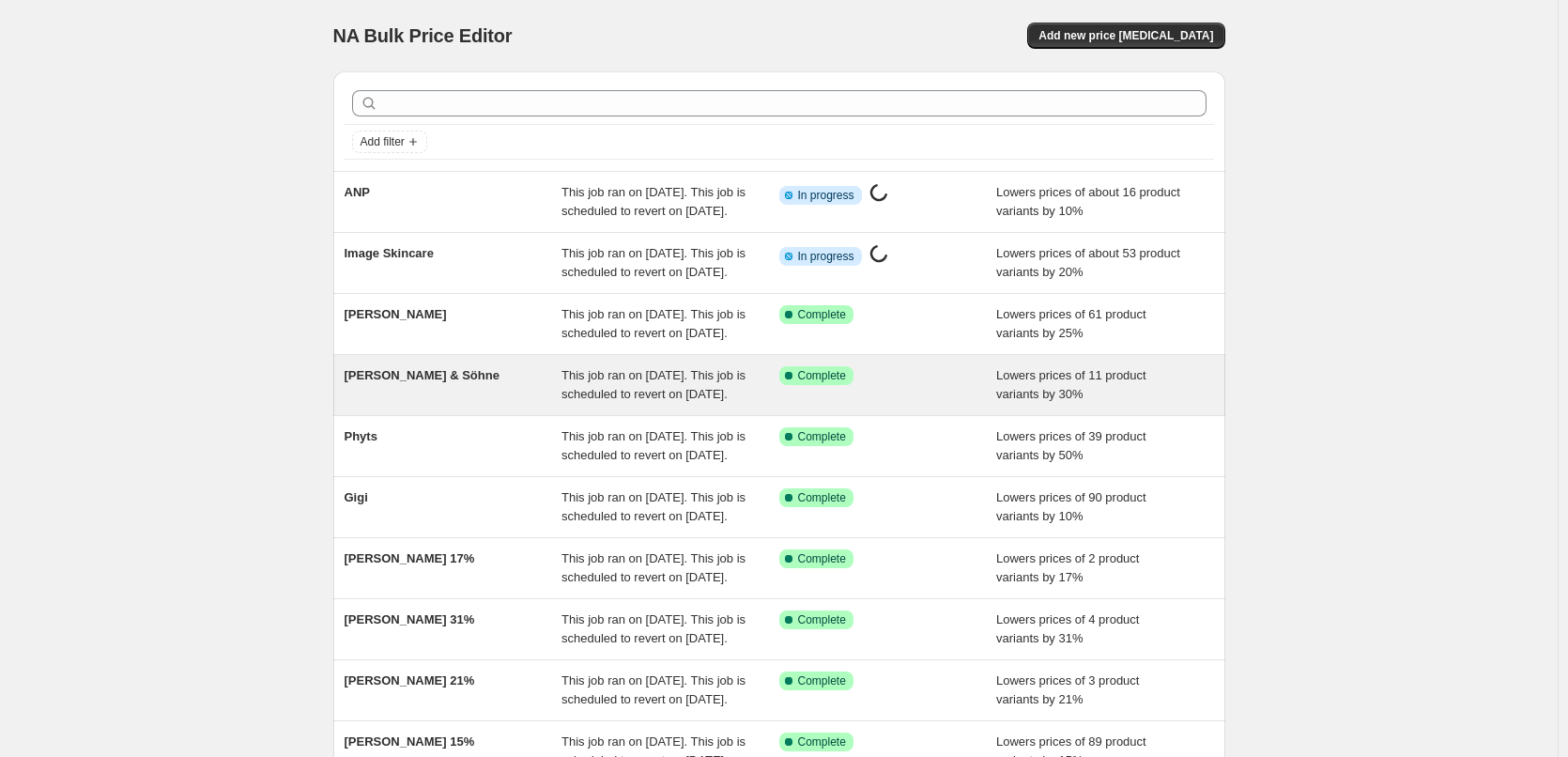
scroll to position [398, 0]
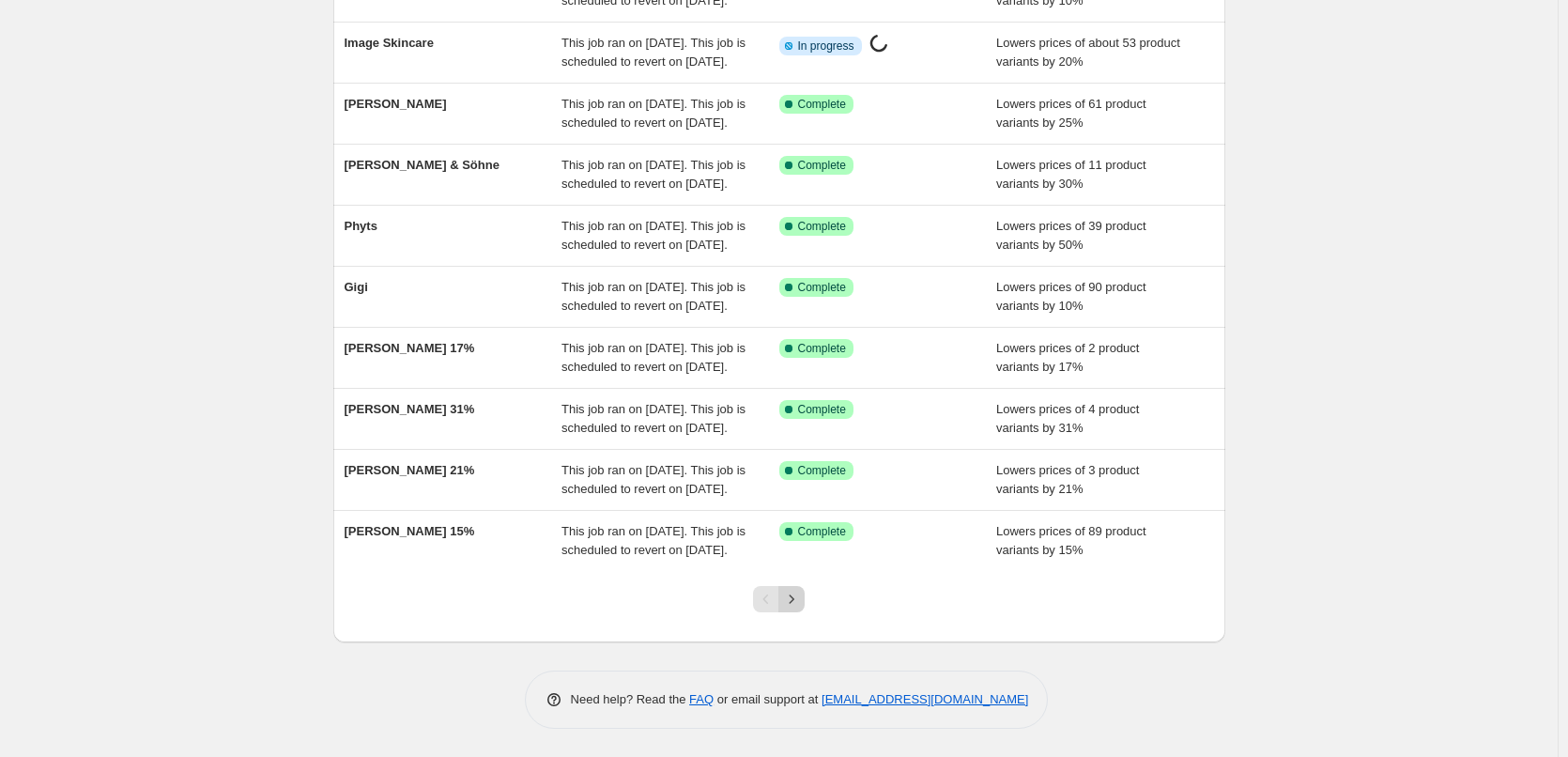
click at [794, 593] on div at bounding box center [778, 606] width 76 height 71
click at [794, 593] on icon "Next" at bounding box center [792, 600] width 19 height 19
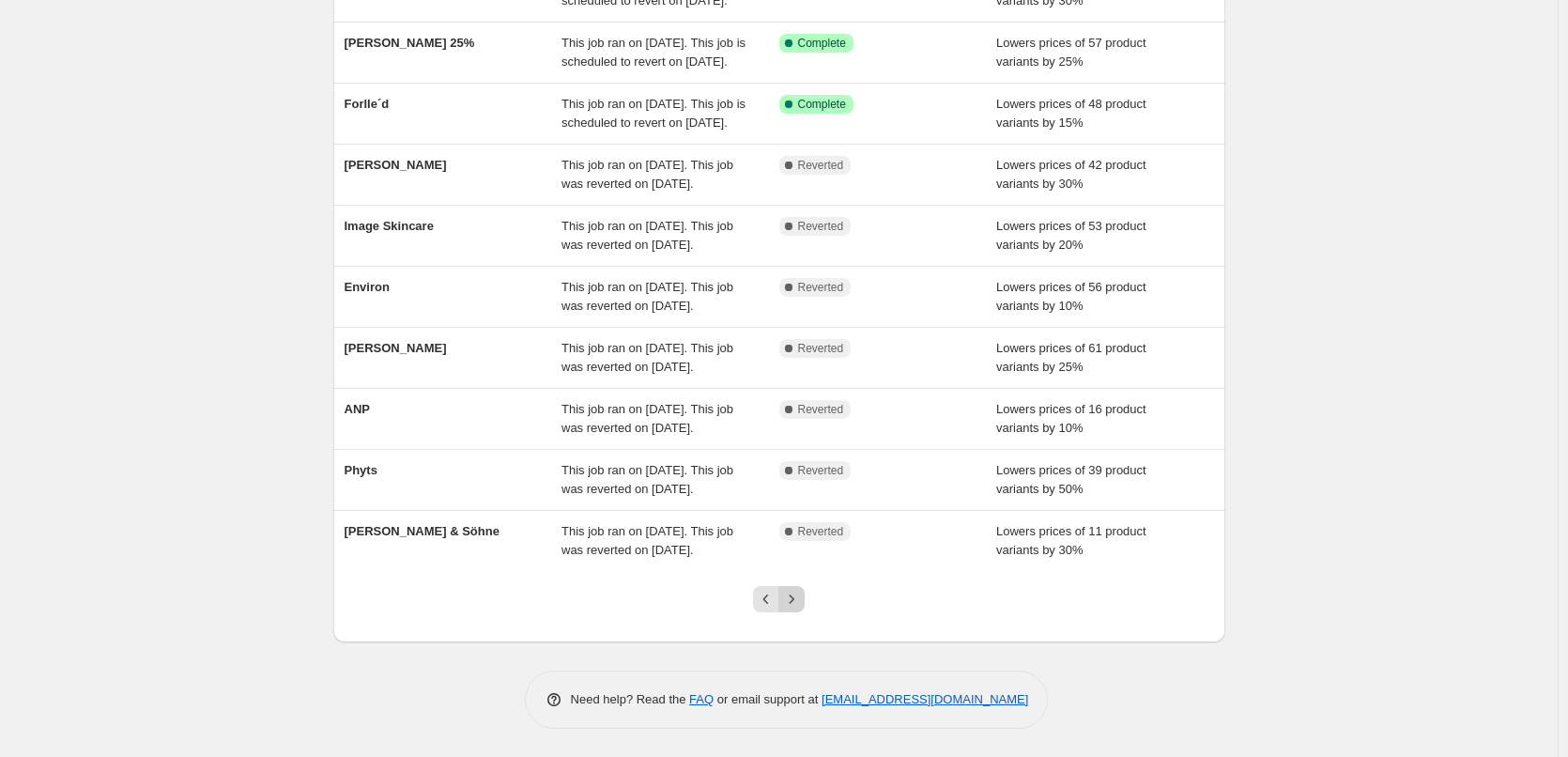
click at [801, 594] on icon "Next" at bounding box center [792, 600] width 19 height 19
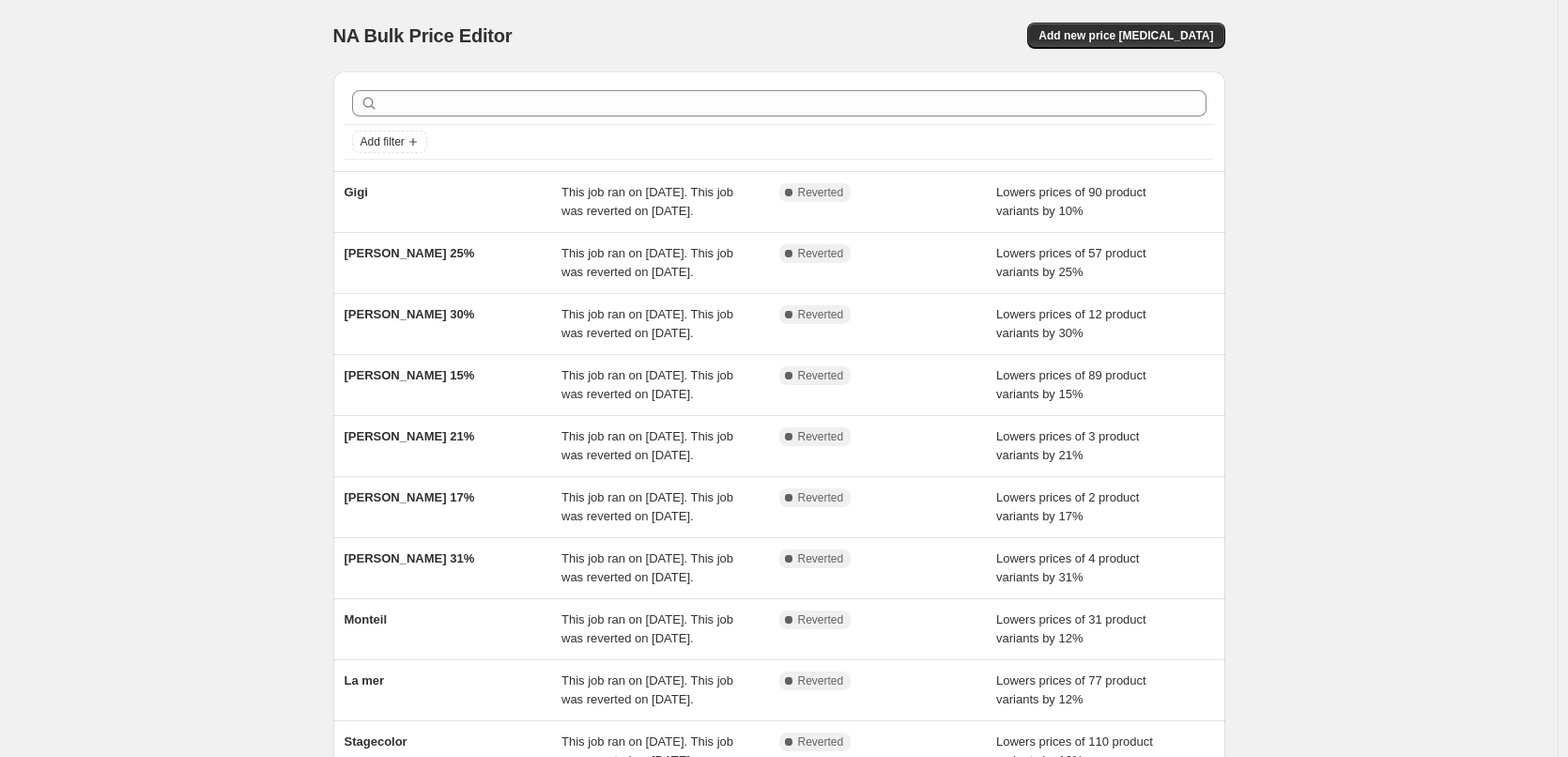
scroll to position [380, 0]
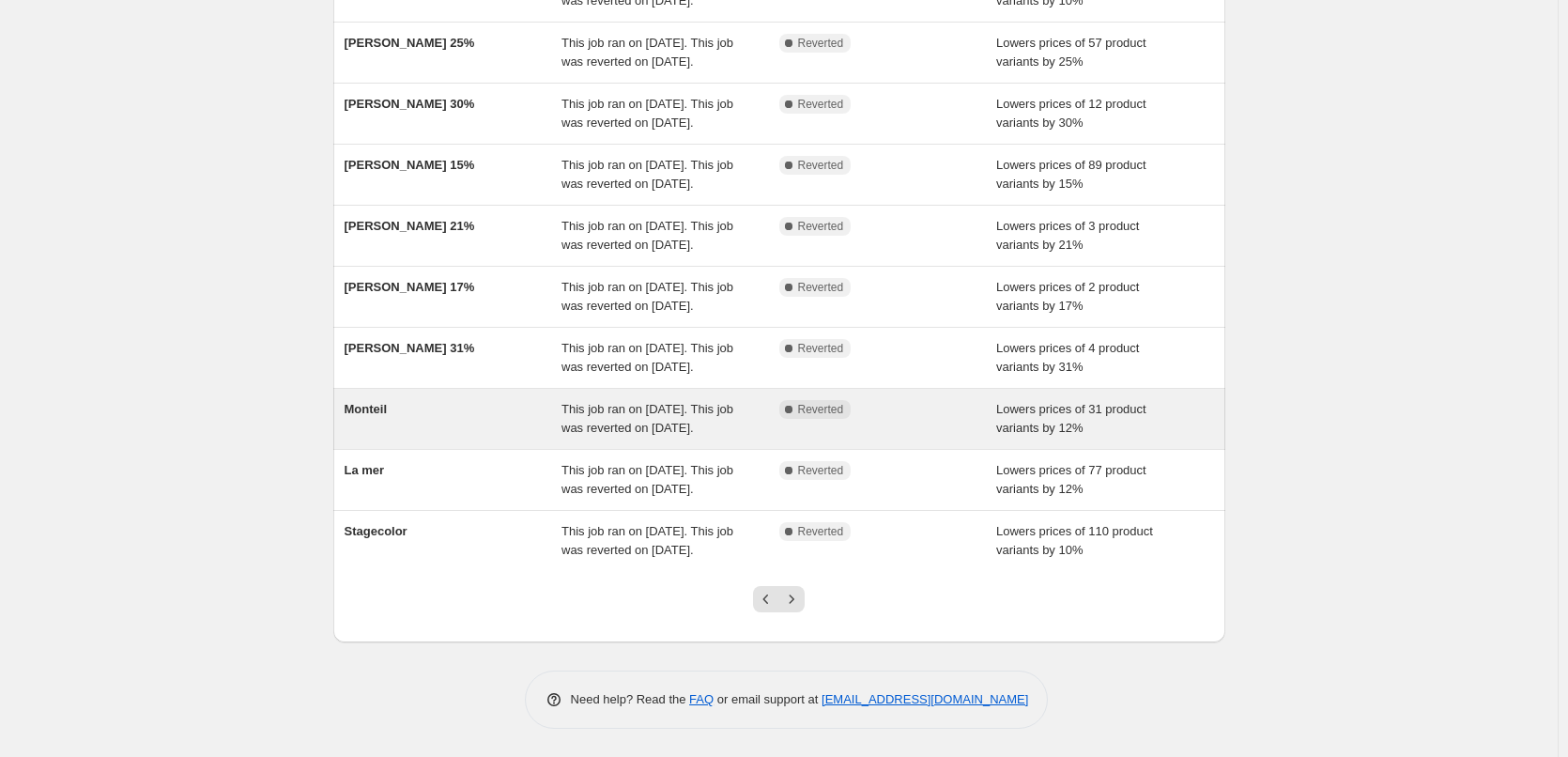
click at [385, 400] on div "Monteil" at bounding box center [454, 419] width 218 height 38
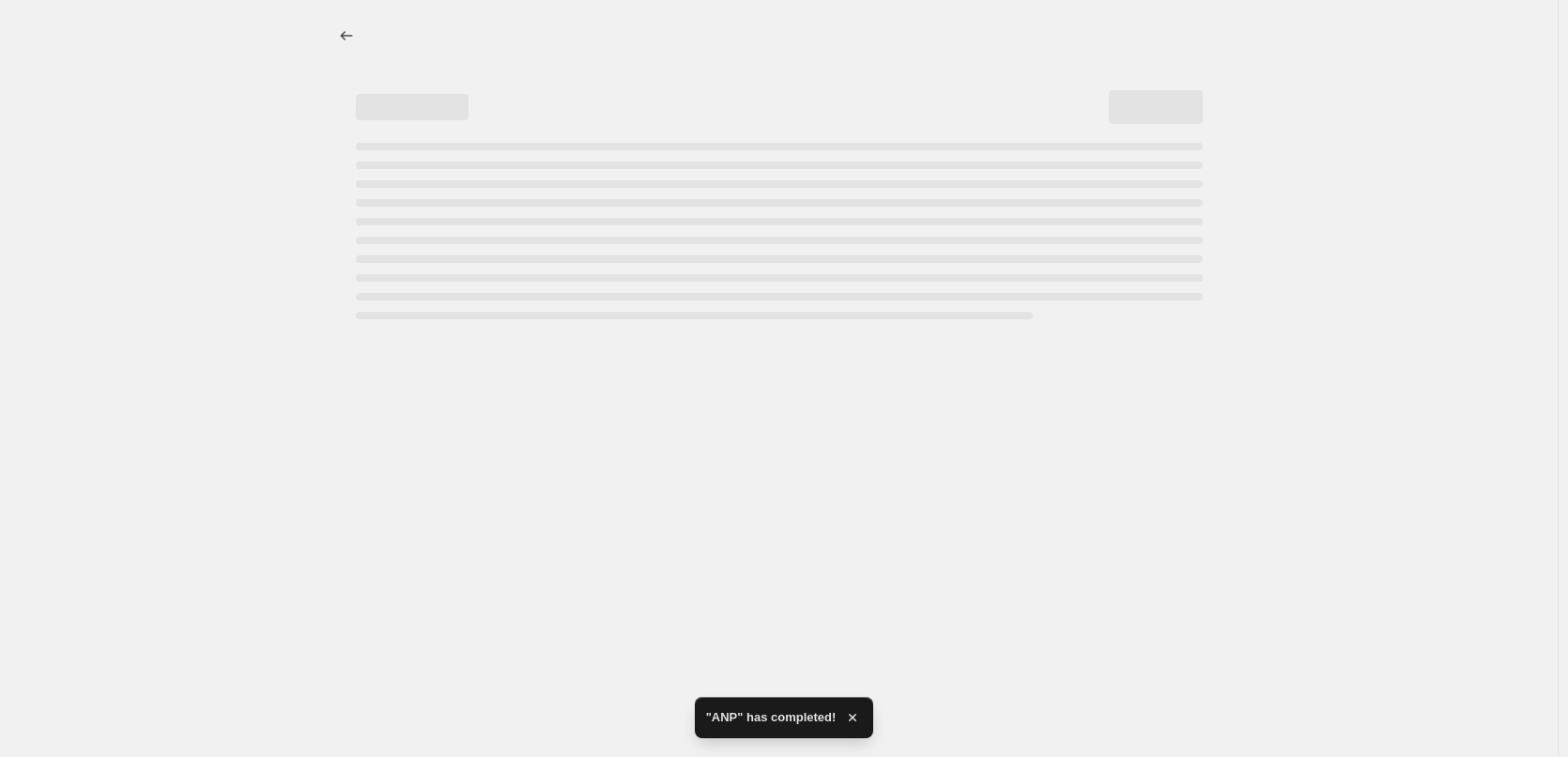
select select "percentage"
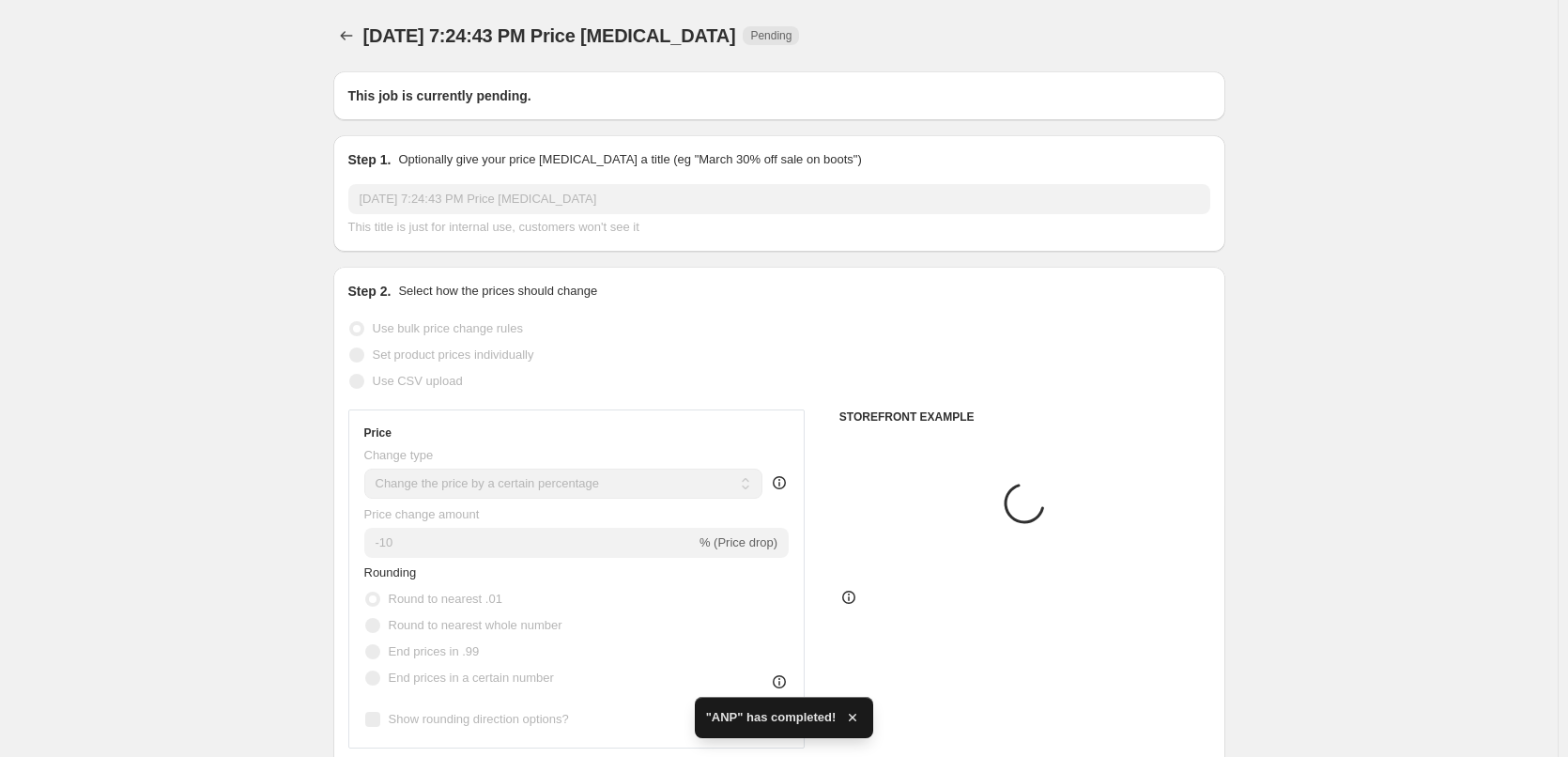
type input "Monteil"
select select "remove"
radio input "false"
radio input "true"
checkbox input "true"
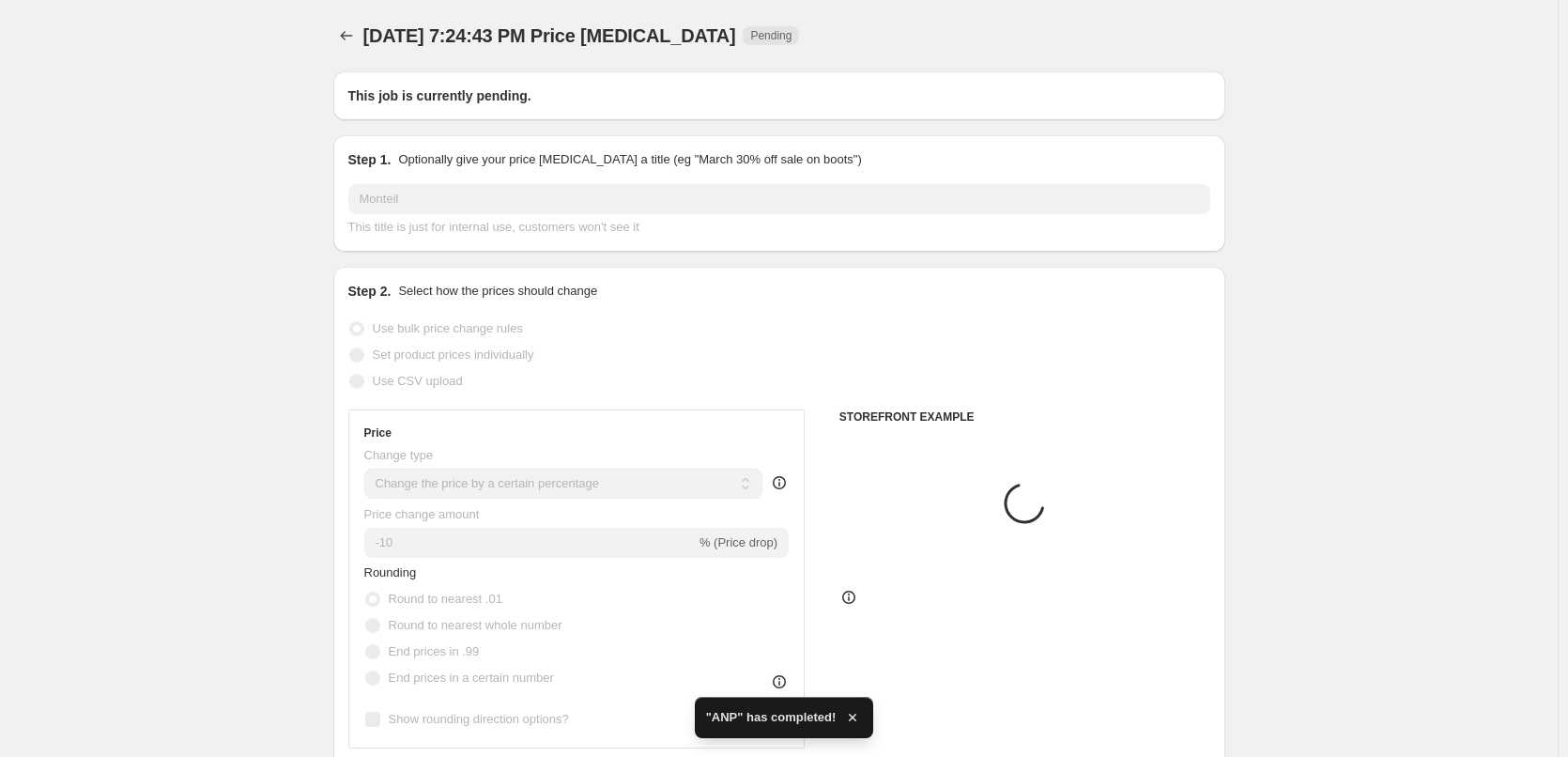
select select "vendor"
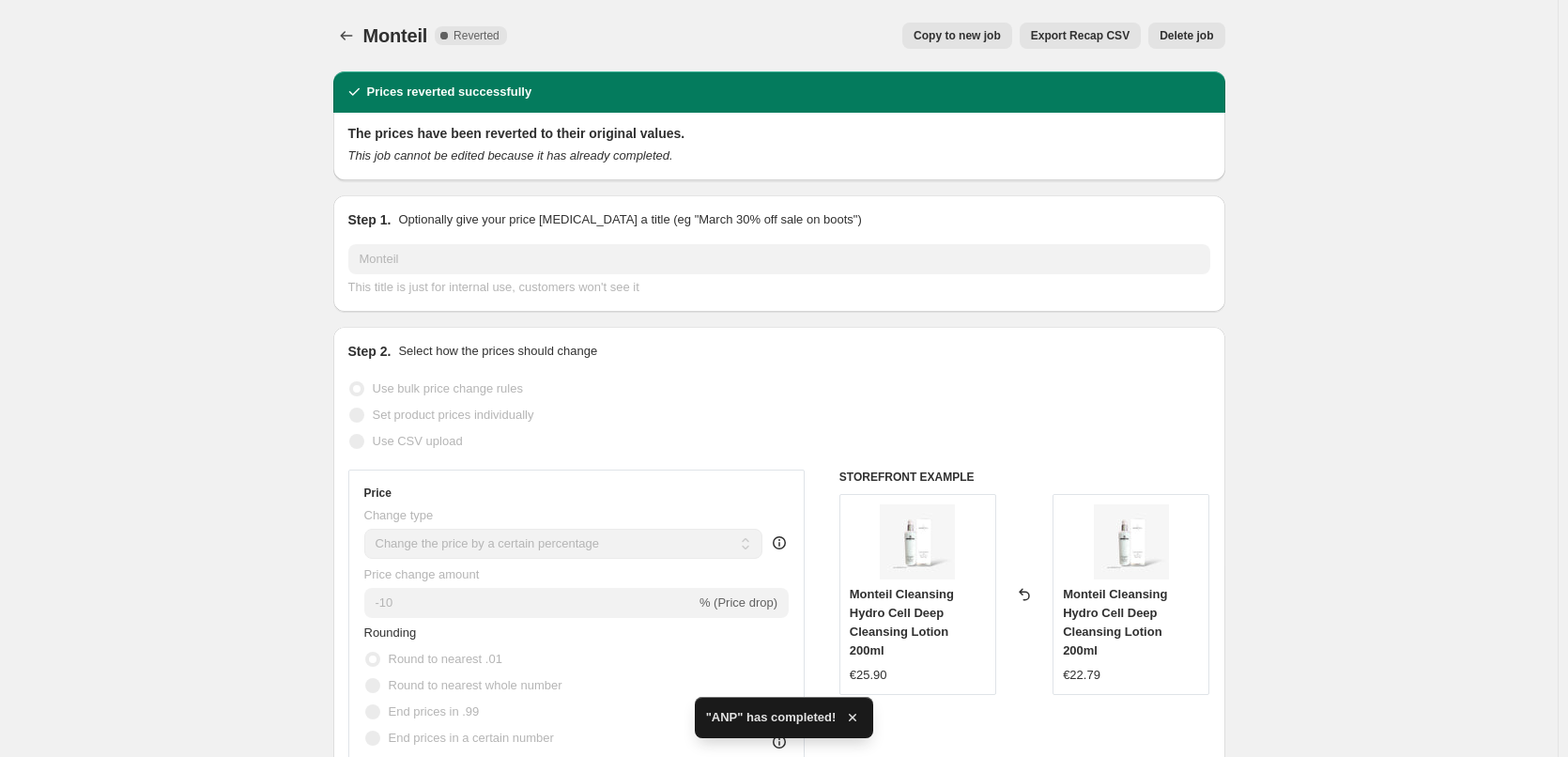
click at [369, 45] on span "Monteil" at bounding box center [396, 36] width 64 height 21
click at [360, 43] on button "Price change jobs" at bounding box center [347, 36] width 27 height 27
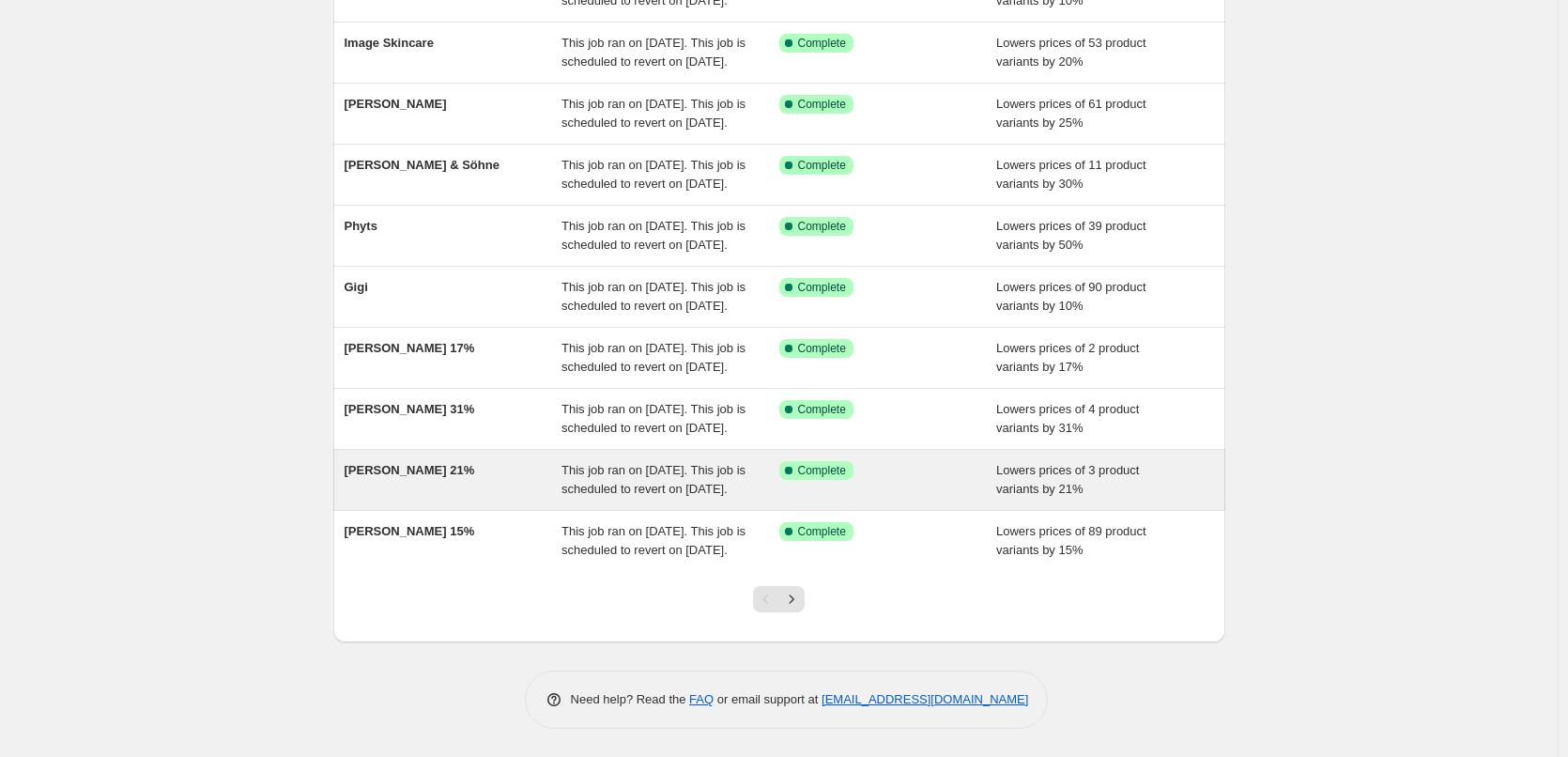
scroll to position [398, 0]
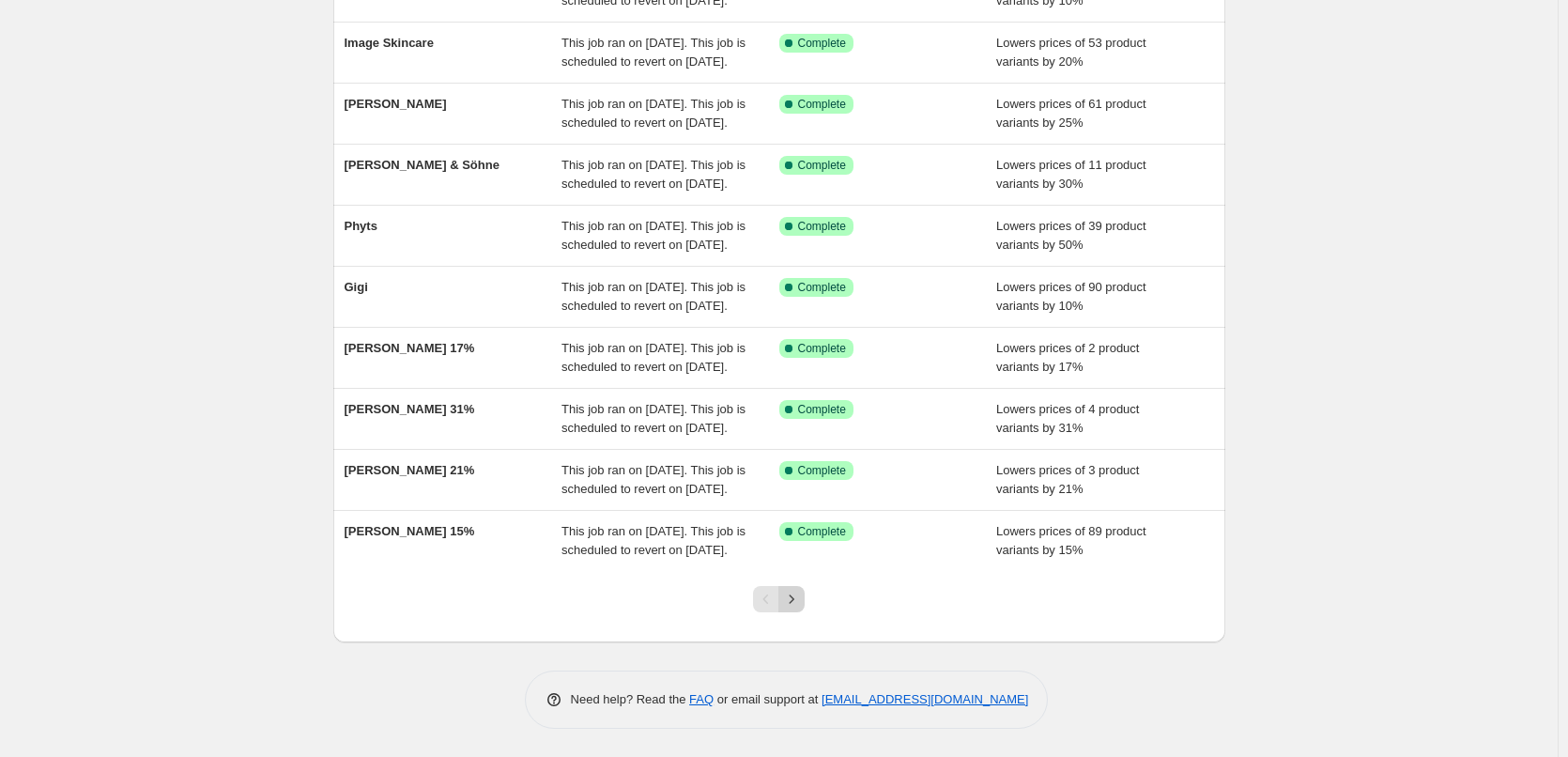
click at [801, 600] on icon "Next" at bounding box center [792, 600] width 19 height 19
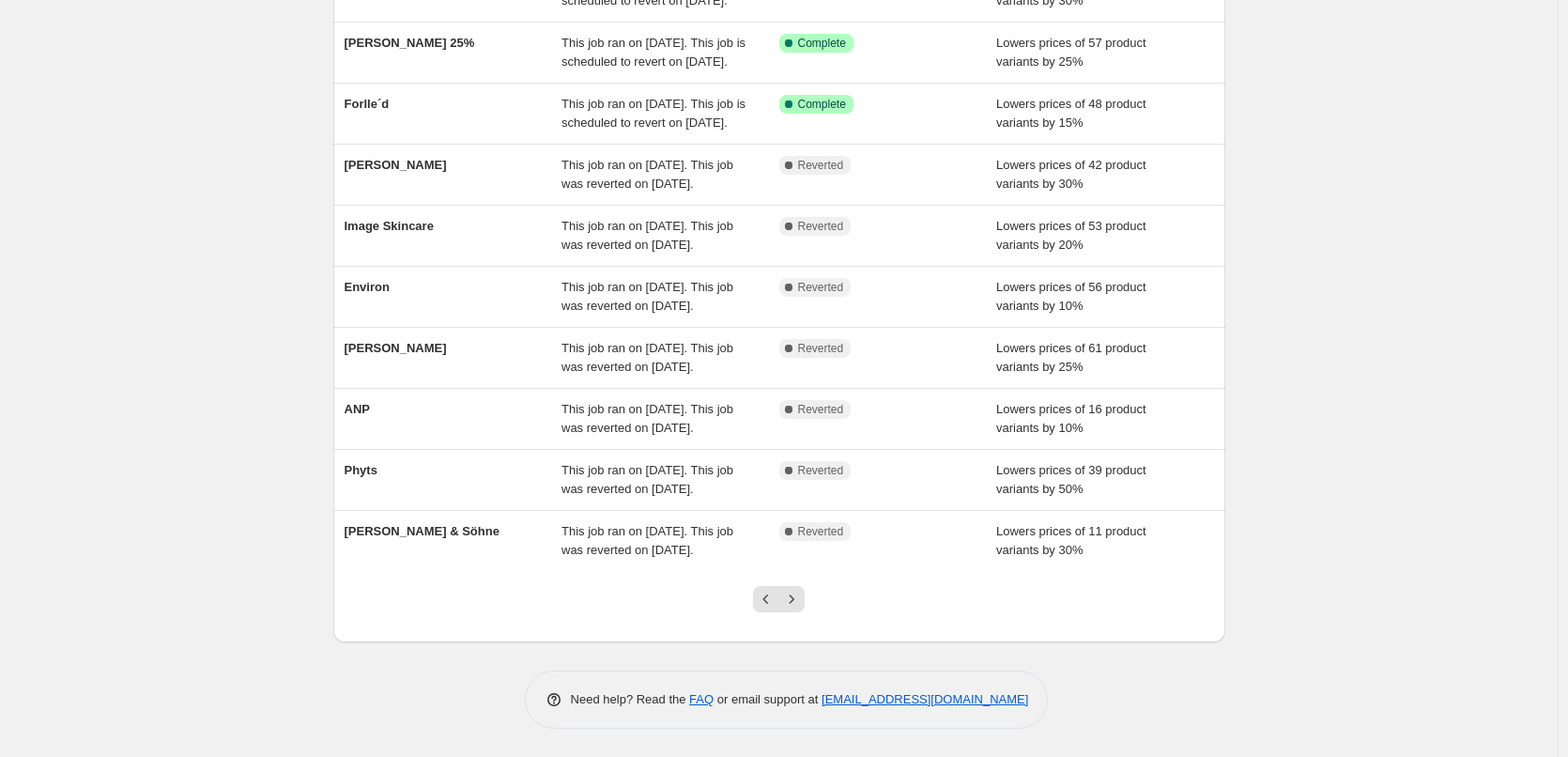
click at [754, 595] on div at bounding box center [778, 606] width 76 height 71
click at [761, 598] on button "Previous" at bounding box center [766, 600] width 27 height 27
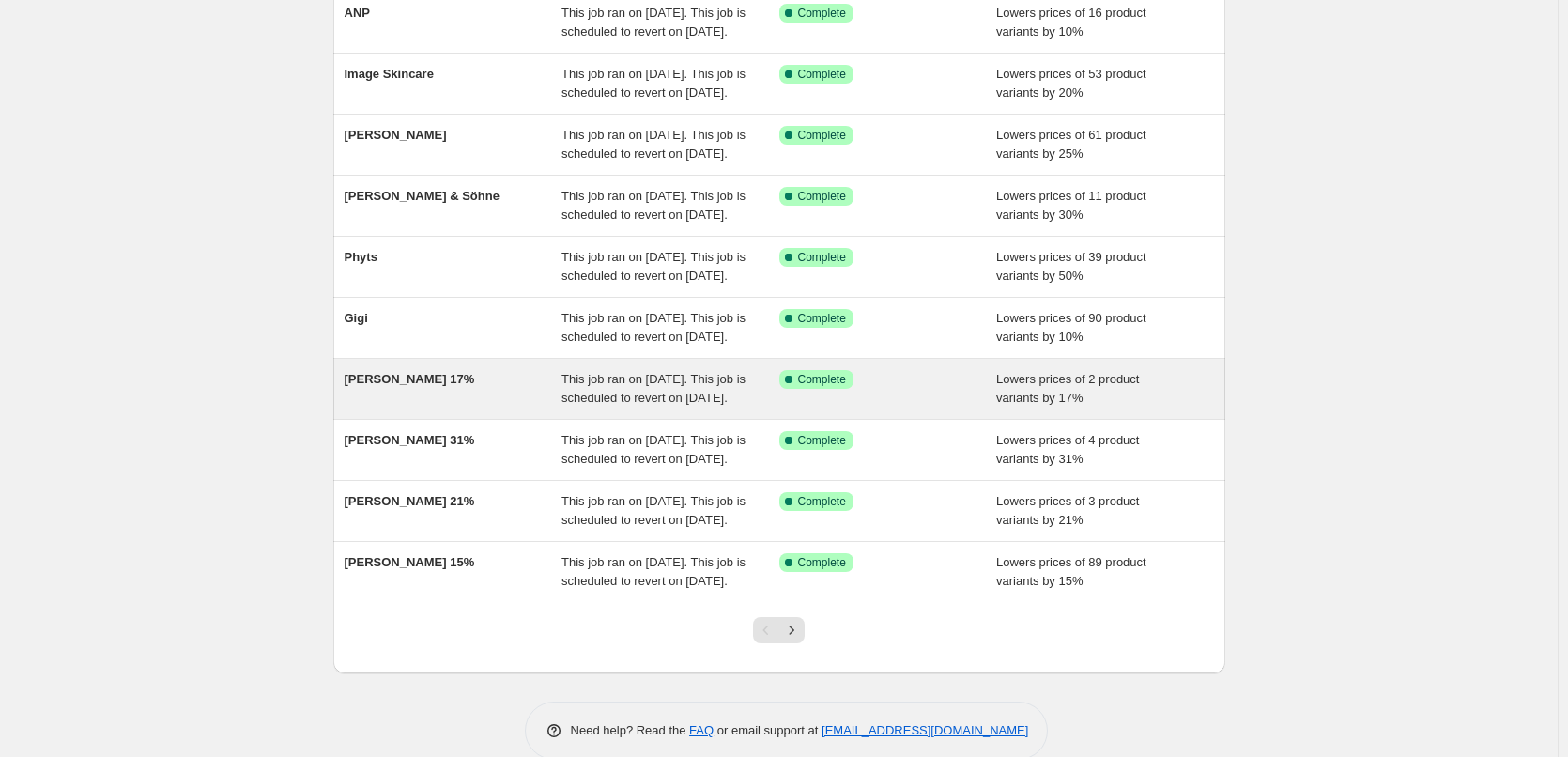
scroll to position [376, 0]
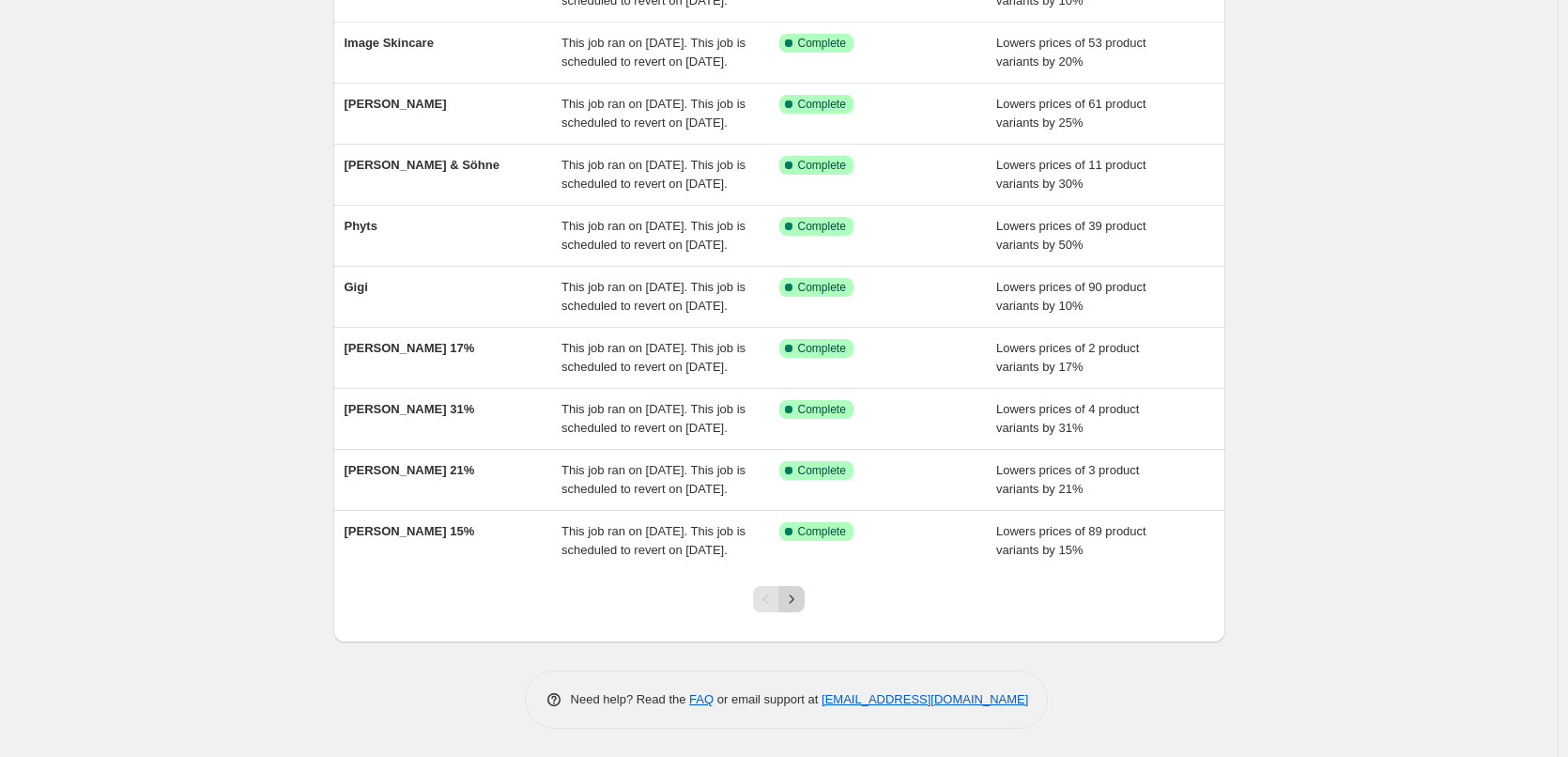
click at [799, 609] on icon "Next" at bounding box center [792, 600] width 19 height 19
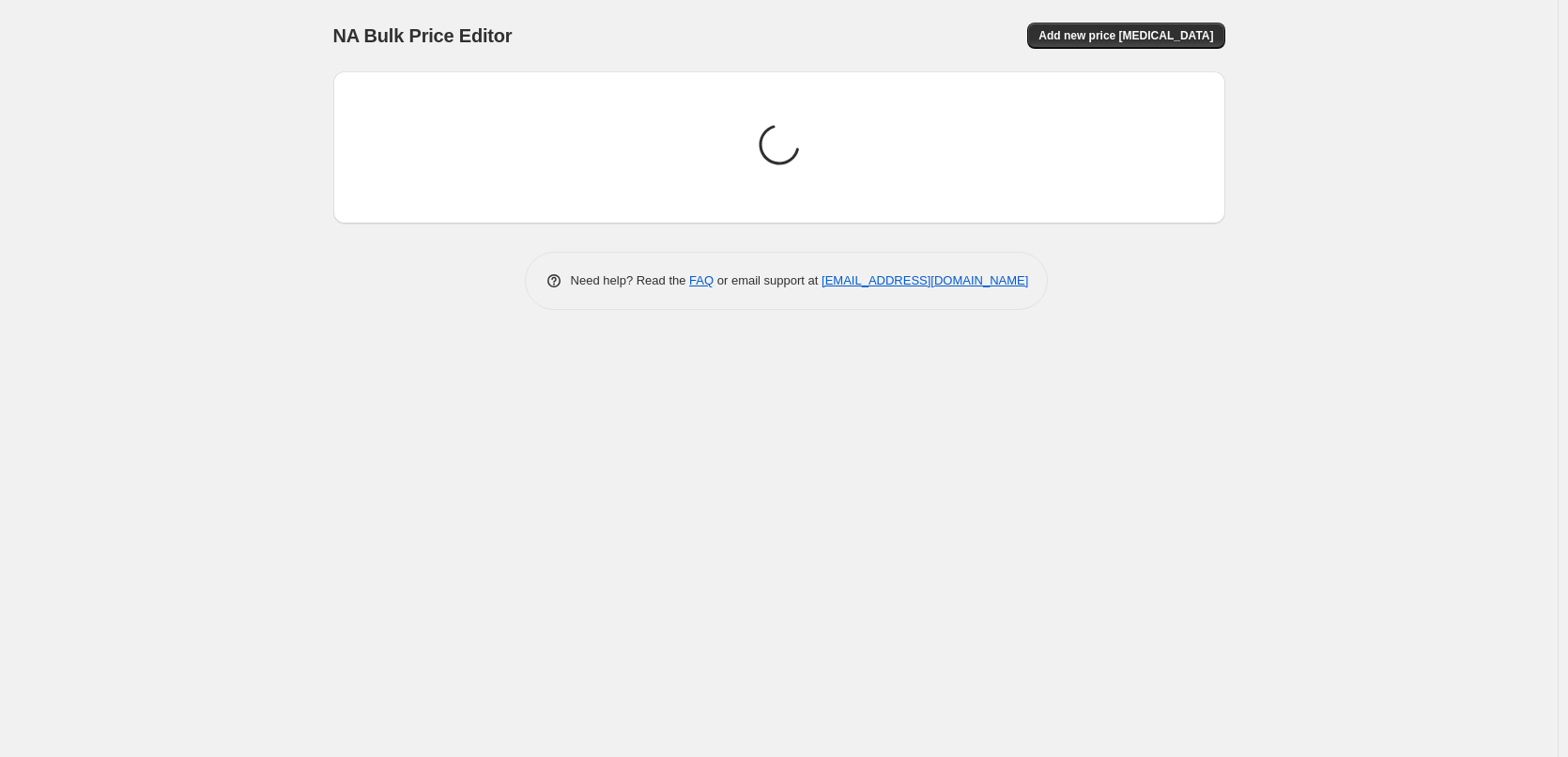
scroll to position [0, 0]
